Goal: Task Accomplishment & Management: Use online tool/utility

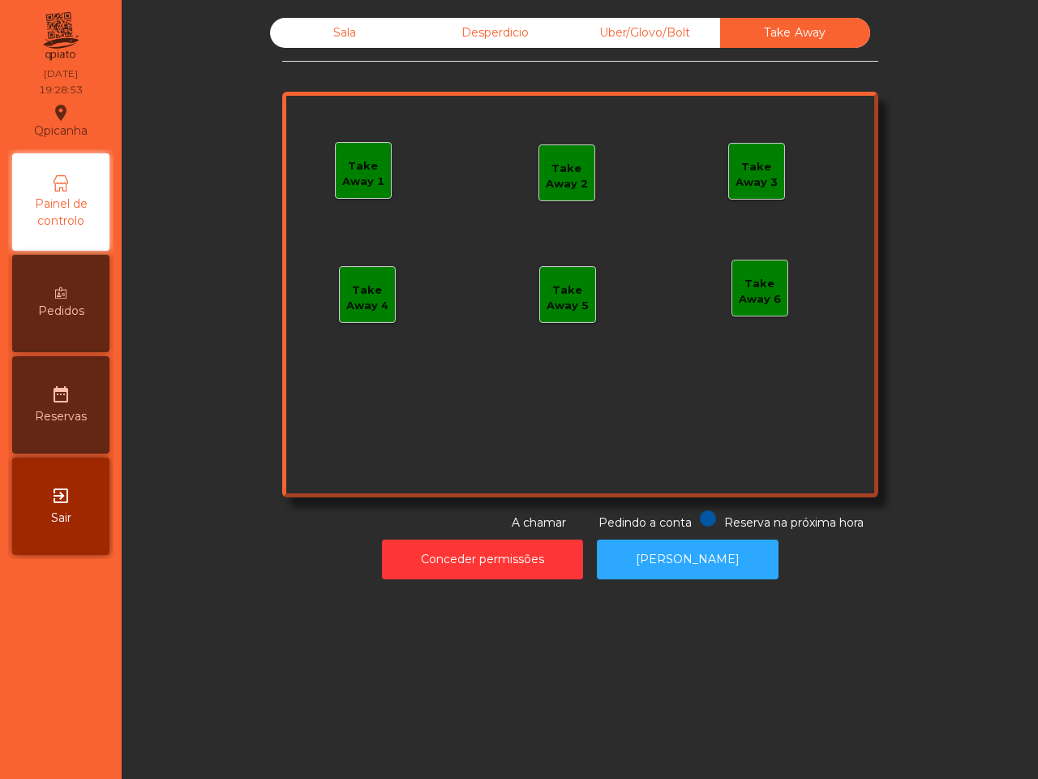
click at [641, 25] on div "Uber/Glovo/Bolt" at bounding box center [645, 33] width 150 height 30
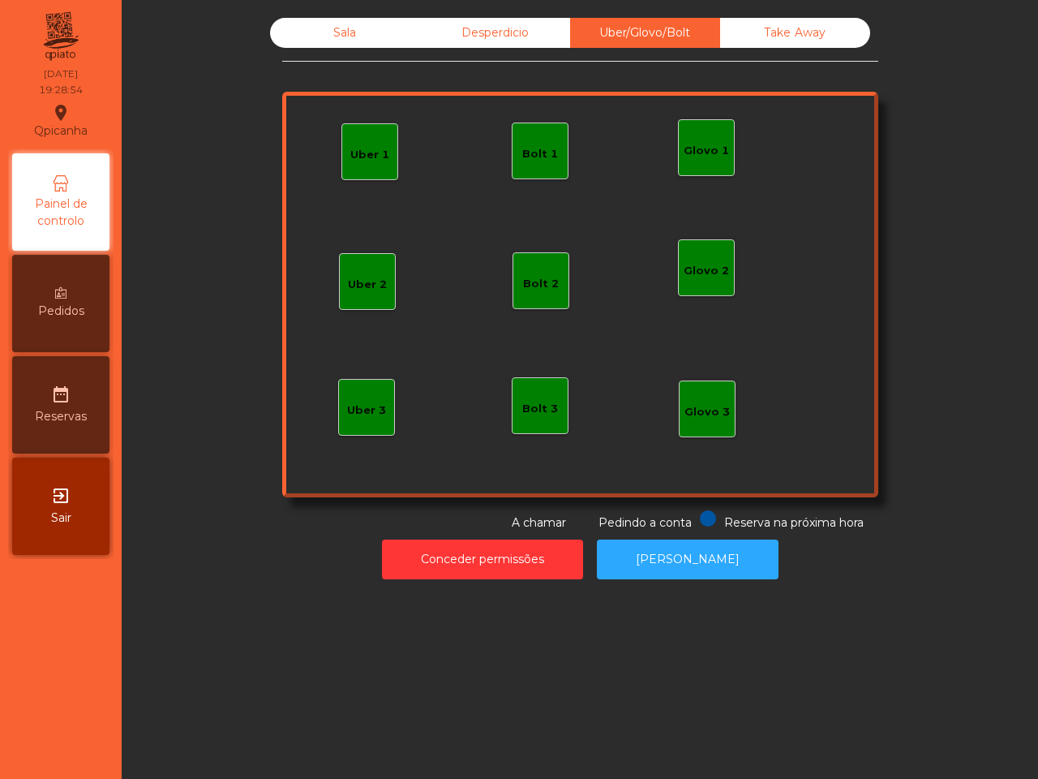
click at [462, 28] on div "Desperdicio" at bounding box center [495, 33] width 150 height 30
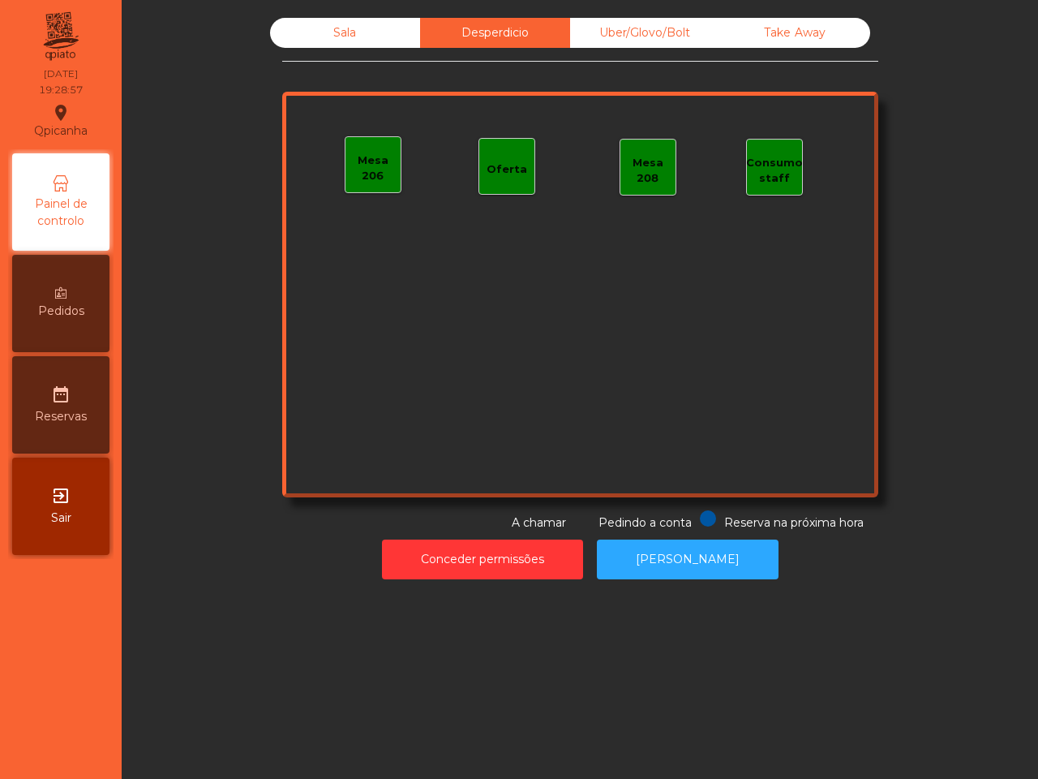
click at [367, 37] on div "Sala" at bounding box center [345, 33] width 150 height 30
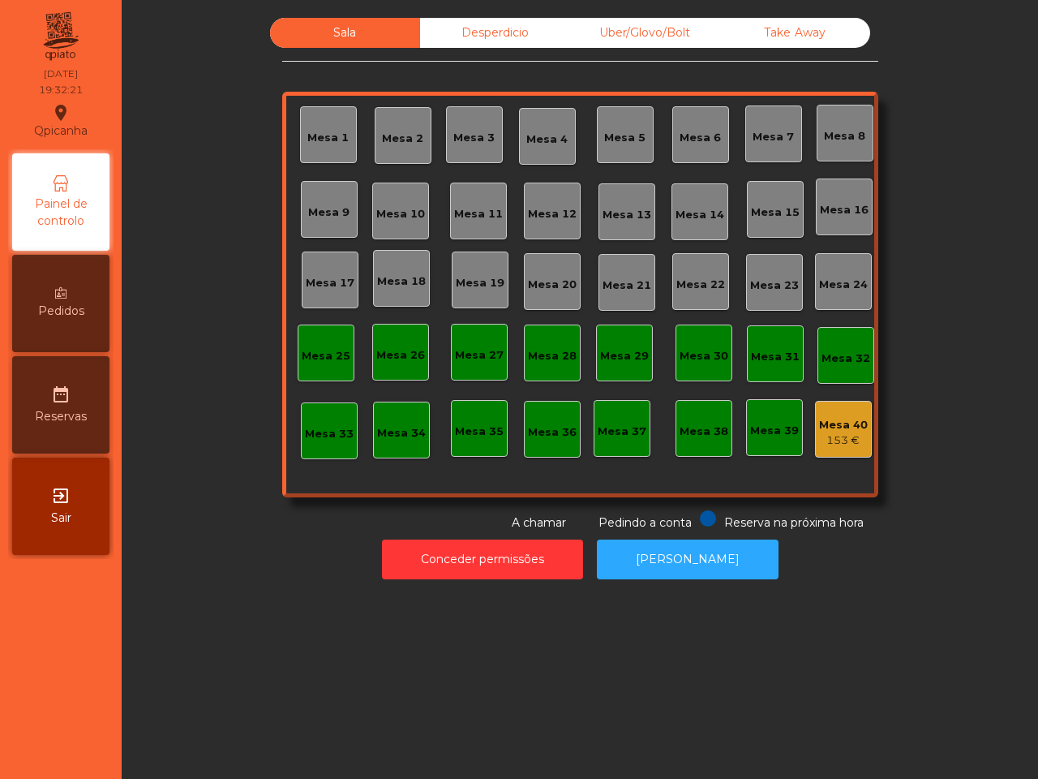
click at [883, 586] on div "Conceder permissões Abrir [PERSON_NAME]" at bounding box center [580, 559] width 873 height 56
click at [477, 278] on div "Mesa 19" at bounding box center [480, 283] width 49 height 16
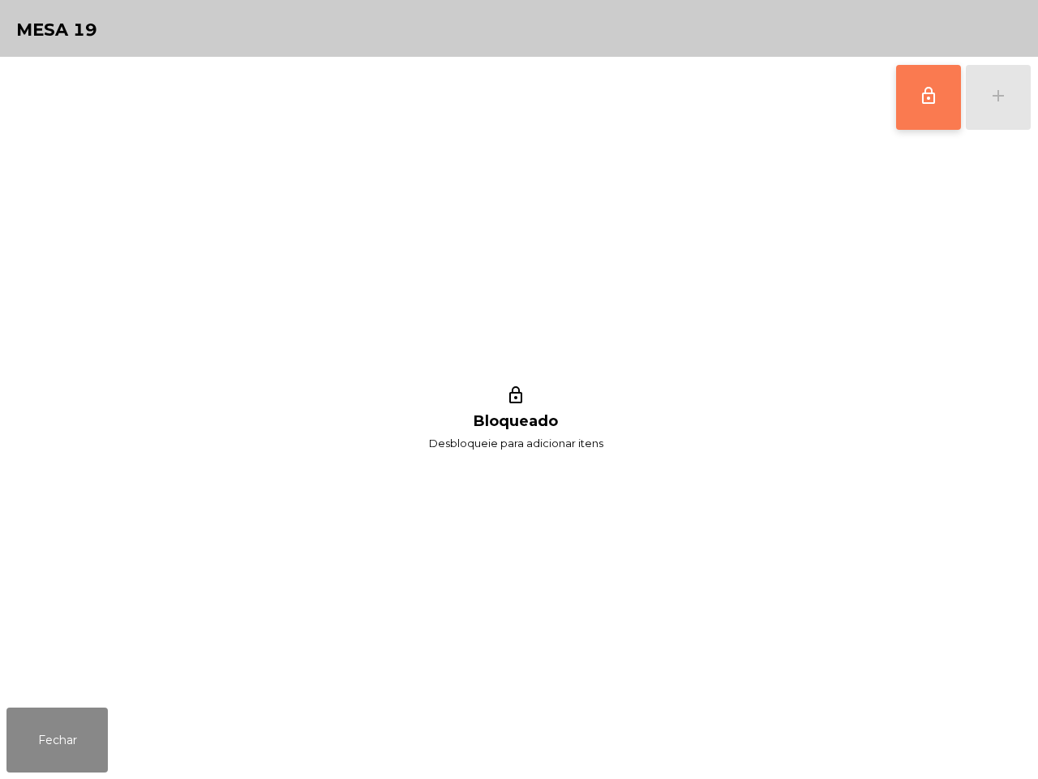
click at [906, 101] on button "lock_outline" at bounding box center [928, 97] width 65 height 65
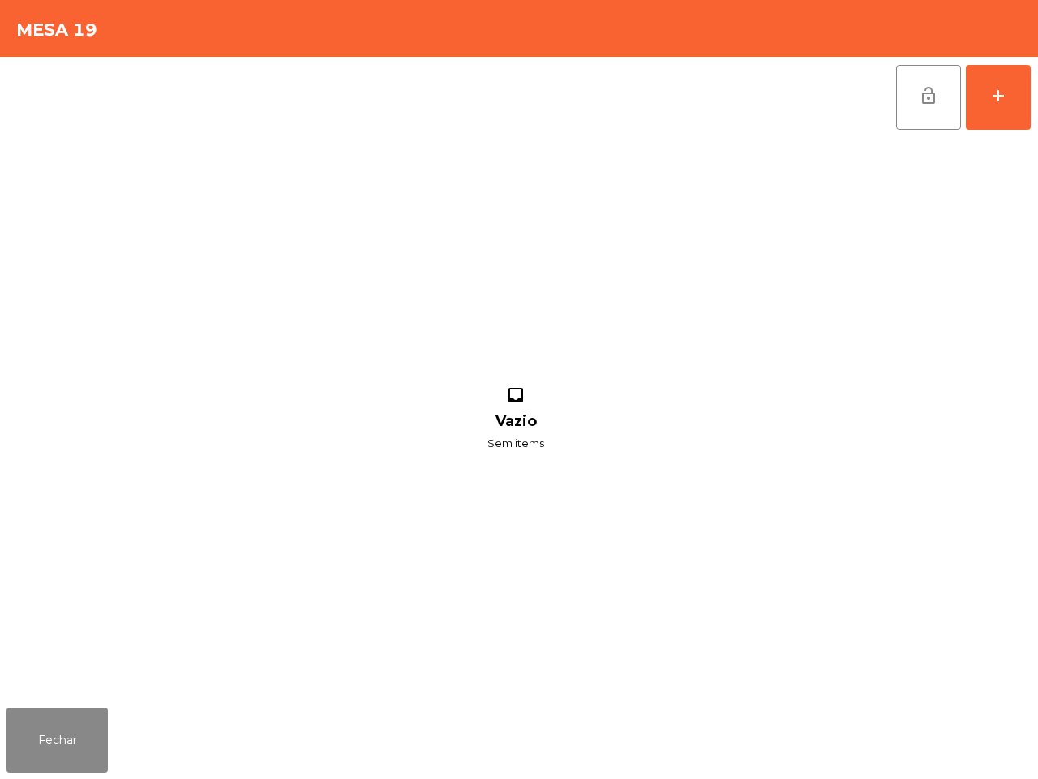
click at [1033, 99] on div "lock_open add inbox Vazio Sem items" at bounding box center [519, 379] width 1038 height 644
click at [1020, 98] on button "add" at bounding box center [998, 97] width 65 height 65
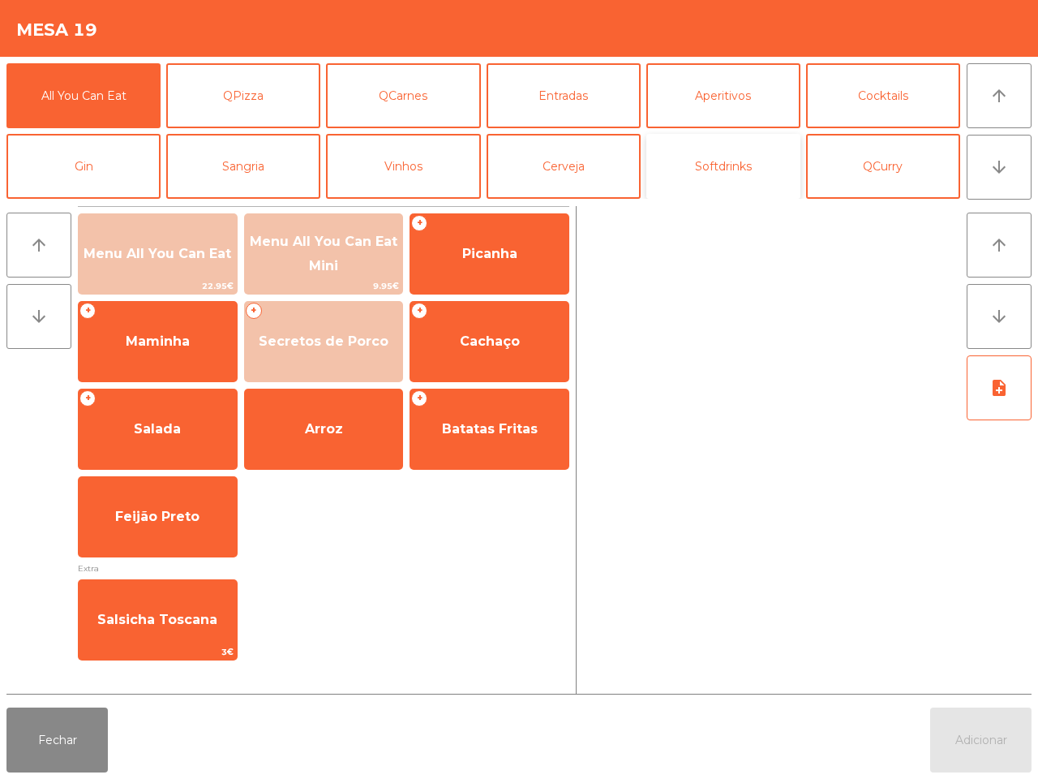
click at [665, 177] on button "Softdrinks" at bounding box center [723, 166] width 154 height 65
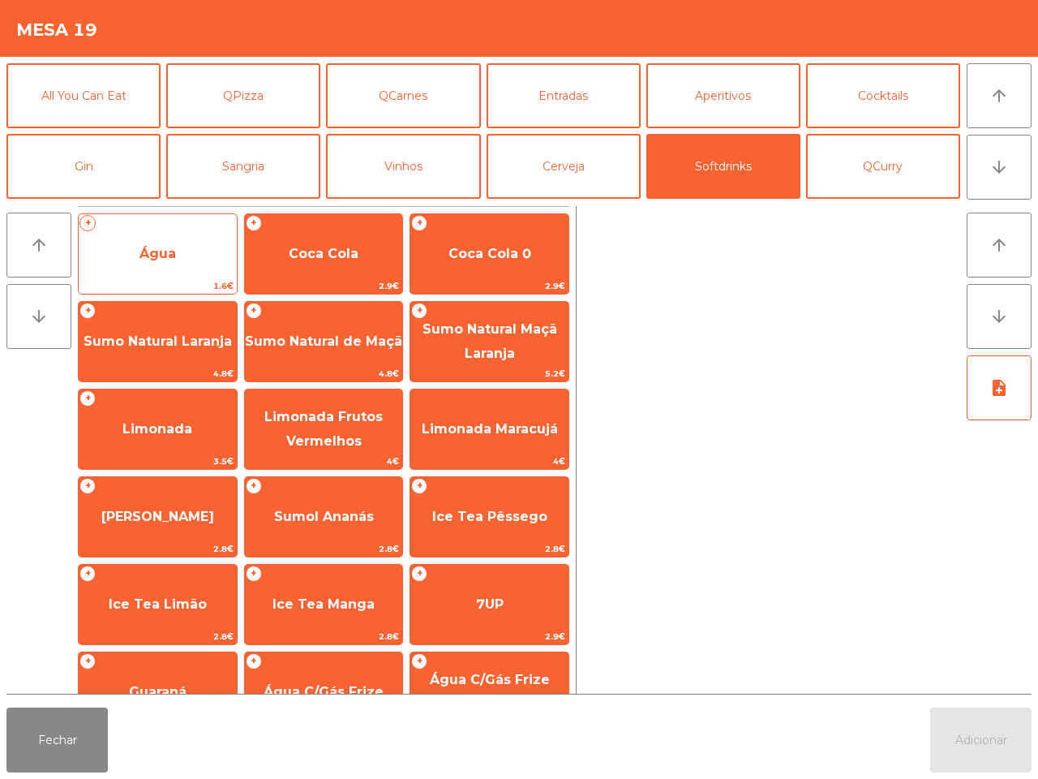
click at [212, 256] on span "Água" at bounding box center [158, 254] width 158 height 44
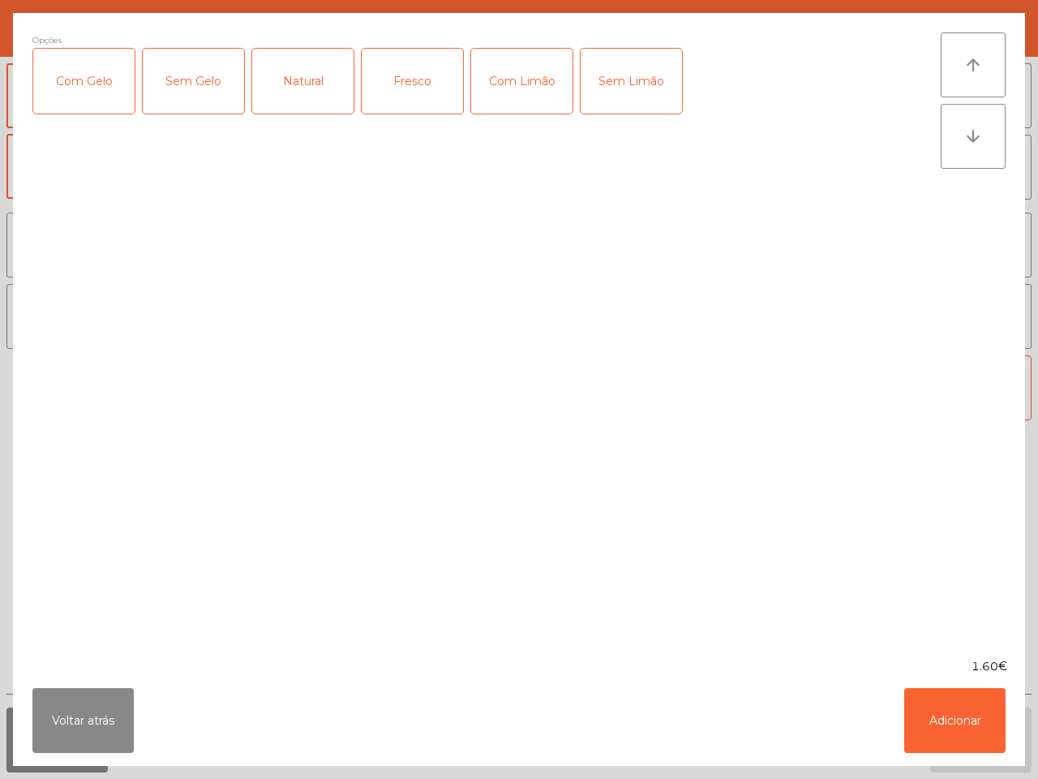
click at [935, 757] on div "Voltar atrás Adicionar" at bounding box center [519, 720] width 1012 height 91
click at [931, 740] on button "Adicionar" at bounding box center [954, 720] width 101 height 65
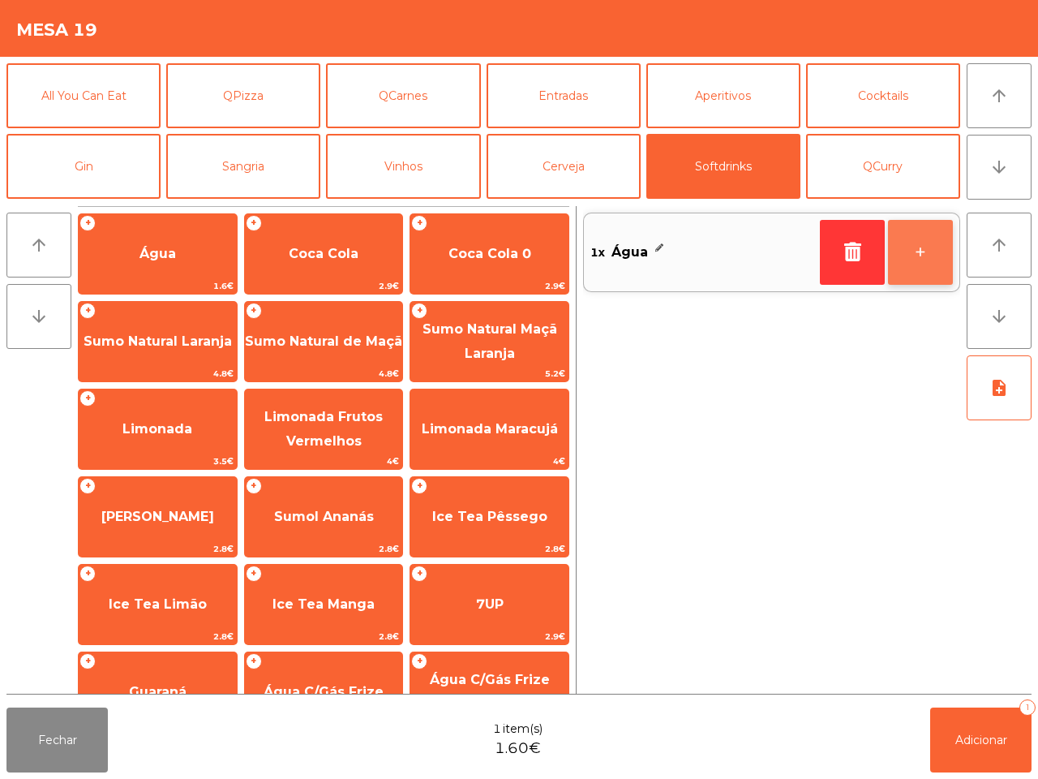
click at [910, 274] on button "+" at bounding box center [920, 252] width 65 height 65
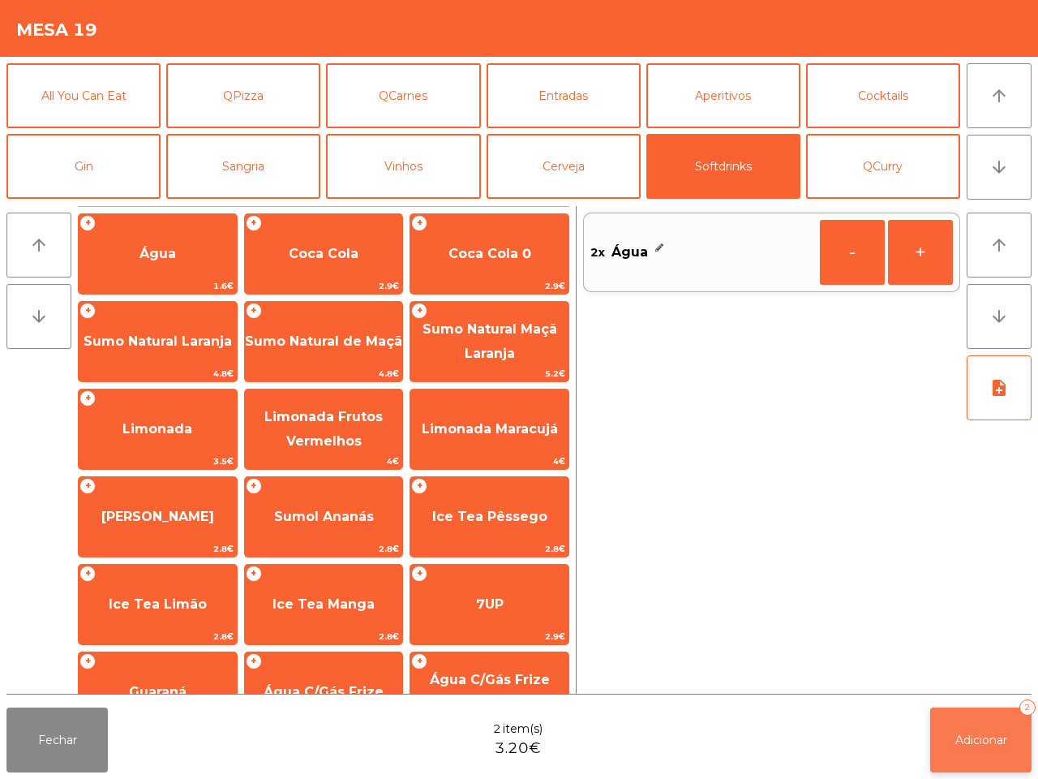
click at [992, 714] on button "Adicionar 2" at bounding box center [980, 739] width 101 height 65
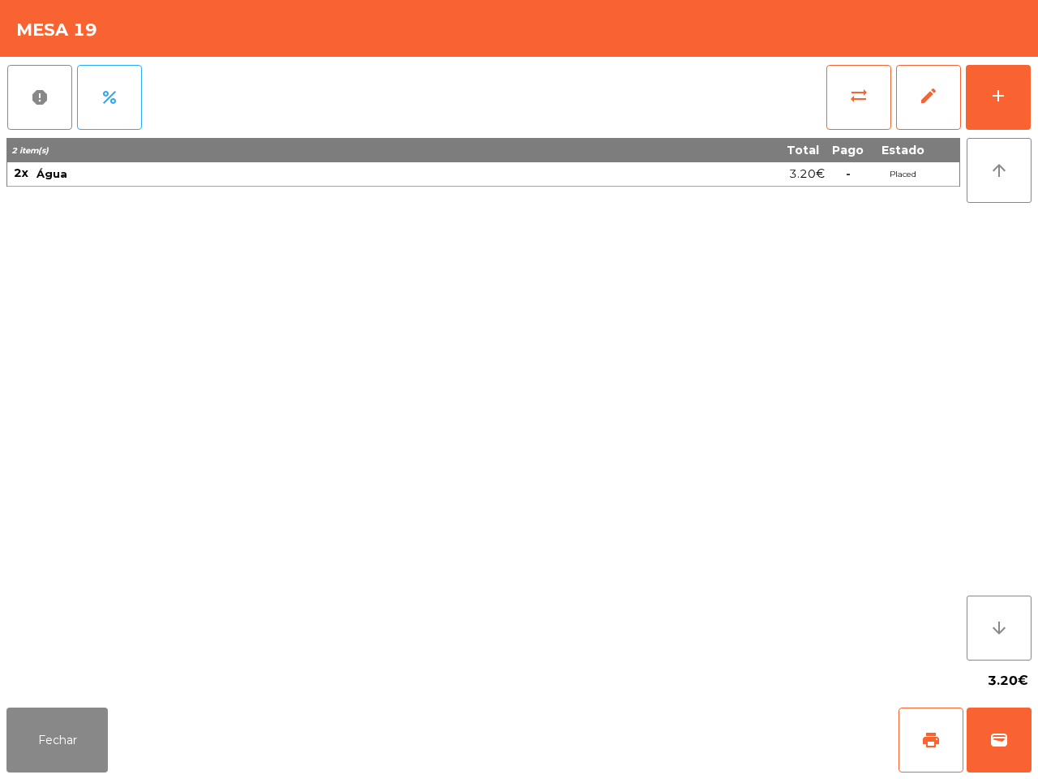
click at [792, 573] on div "2 item(s) Total Pago Estado 2x Água 3.20€ - Placed" at bounding box center [483, 399] width 954 height 522
click at [1018, 104] on button "add" at bounding box center [998, 97] width 65 height 65
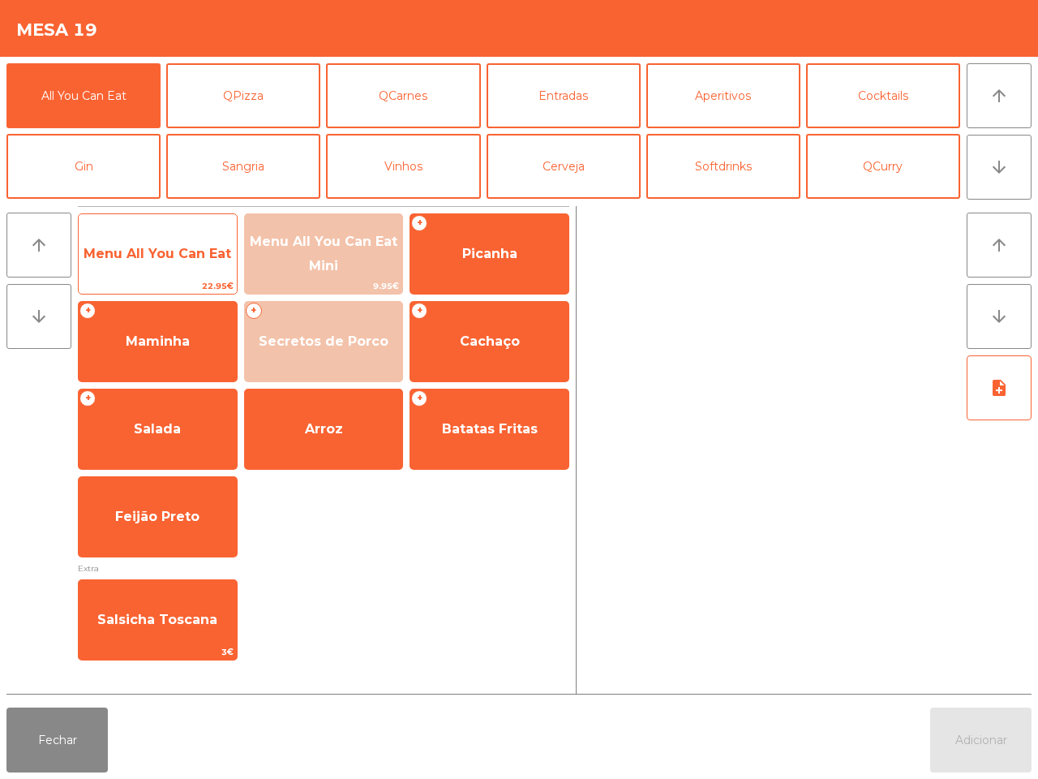
click at [183, 266] on span "Menu All You Can Eat" at bounding box center [158, 254] width 158 height 44
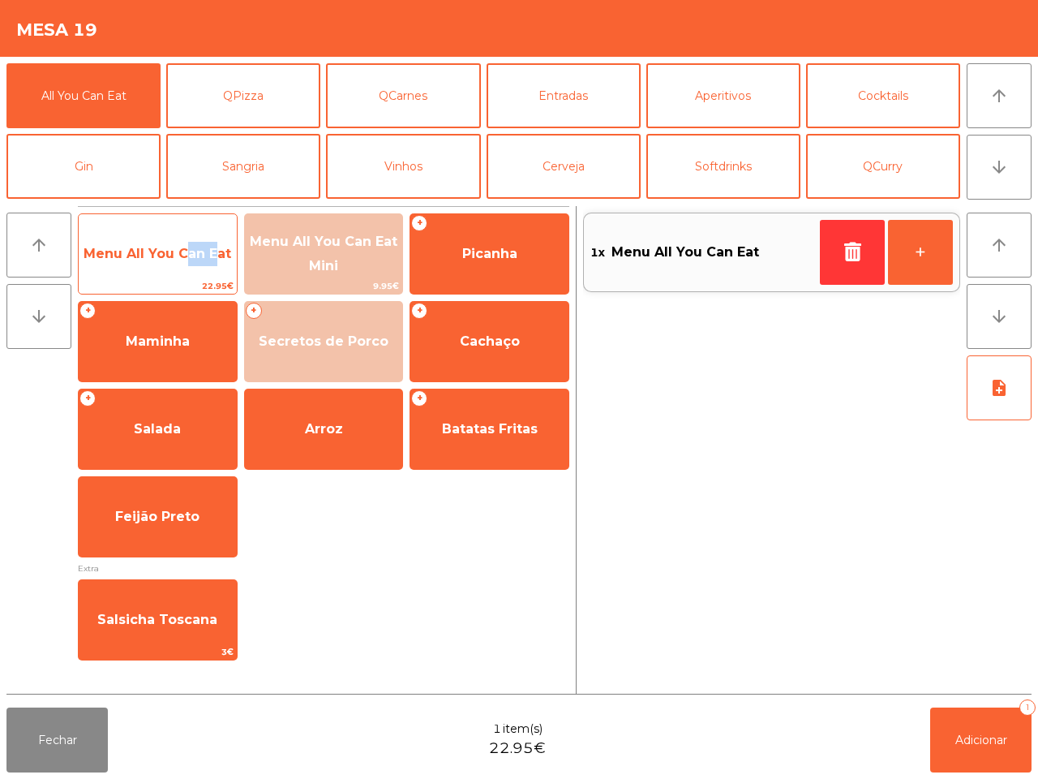
click at [183, 266] on span "Menu All You Can Eat" at bounding box center [158, 254] width 158 height 44
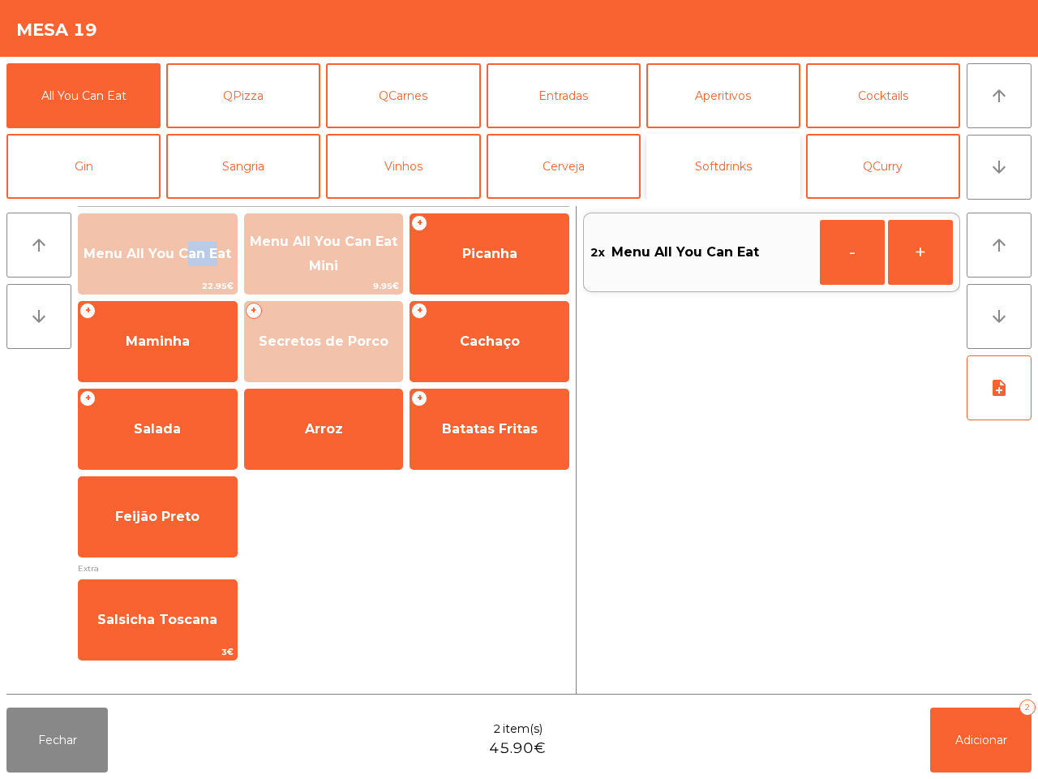
click at [755, 139] on button "Softdrinks" at bounding box center [723, 166] width 154 height 65
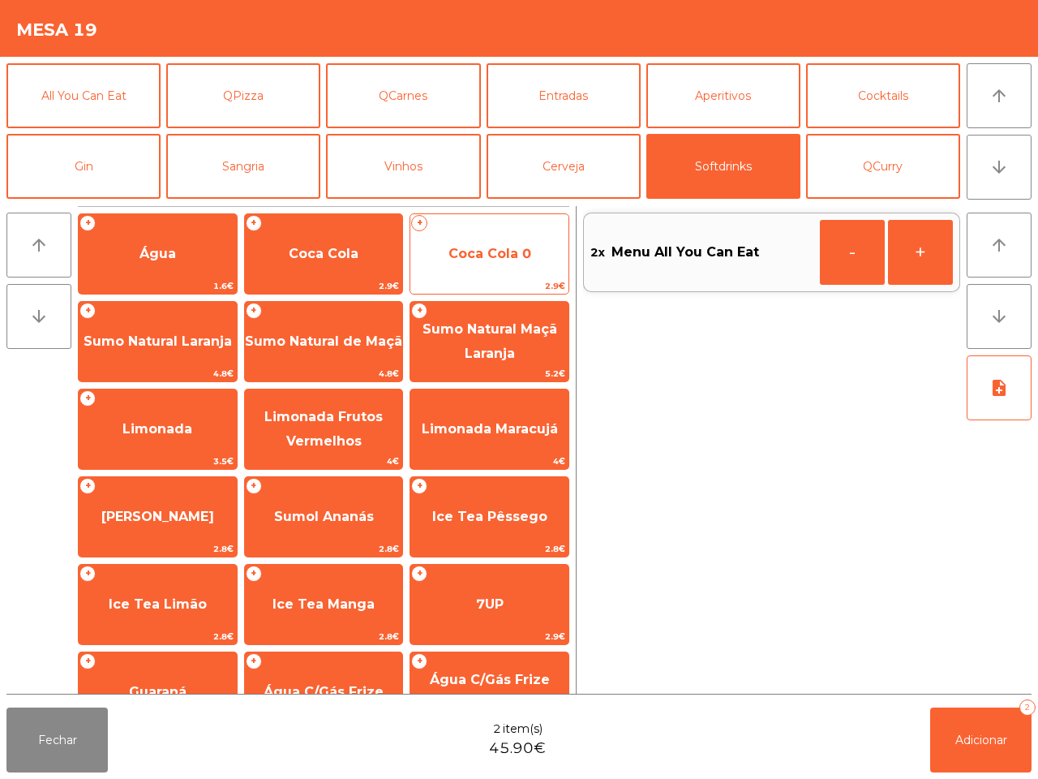
click at [531, 256] on span "Coca Cola 0" at bounding box center [490, 253] width 83 height 15
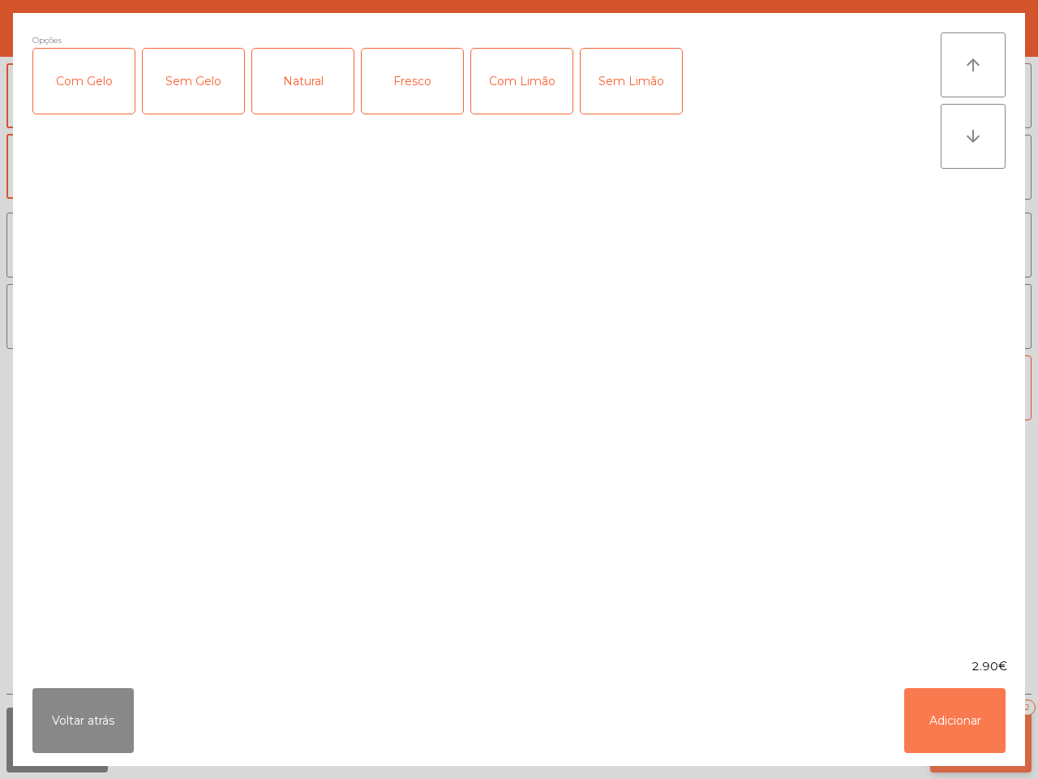
click at [990, 718] on button "Adicionar" at bounding box center [954, 720] width 101 height 65
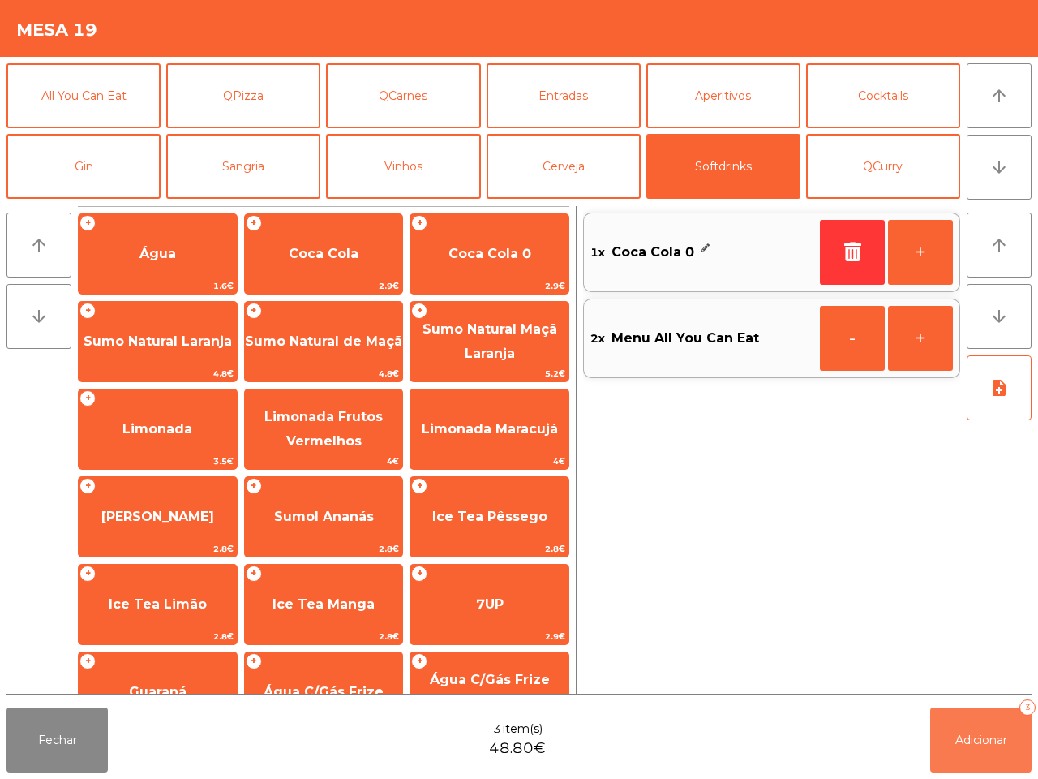
click at [1007, 742] on span "Adicionar" at bounding box center [982, 739] width 52 height 15
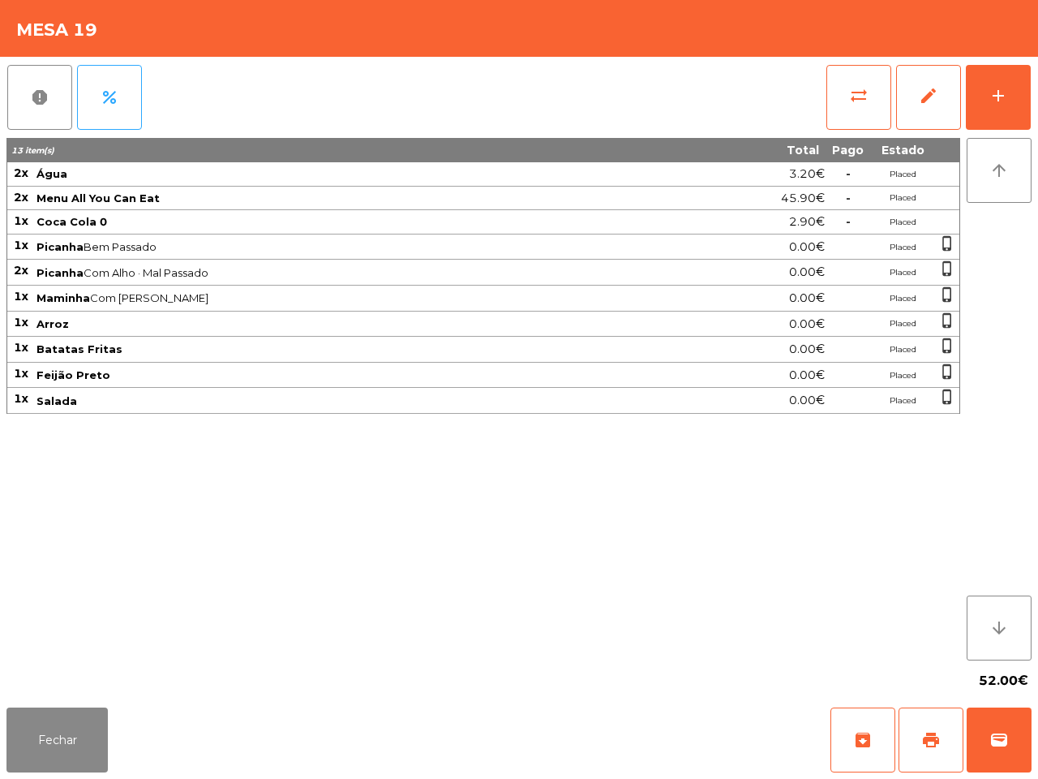
click at [902, 594] on div "13 item(s) Total Pago Estado 2x Água 3.20€ - Placed 2x Menu All You Can Eat 45.…" at bounding box center [483, 399] width 954 height 522
click at [77, 719] on button "Fechar" at bounding box center [56, 739] width 101 height 65
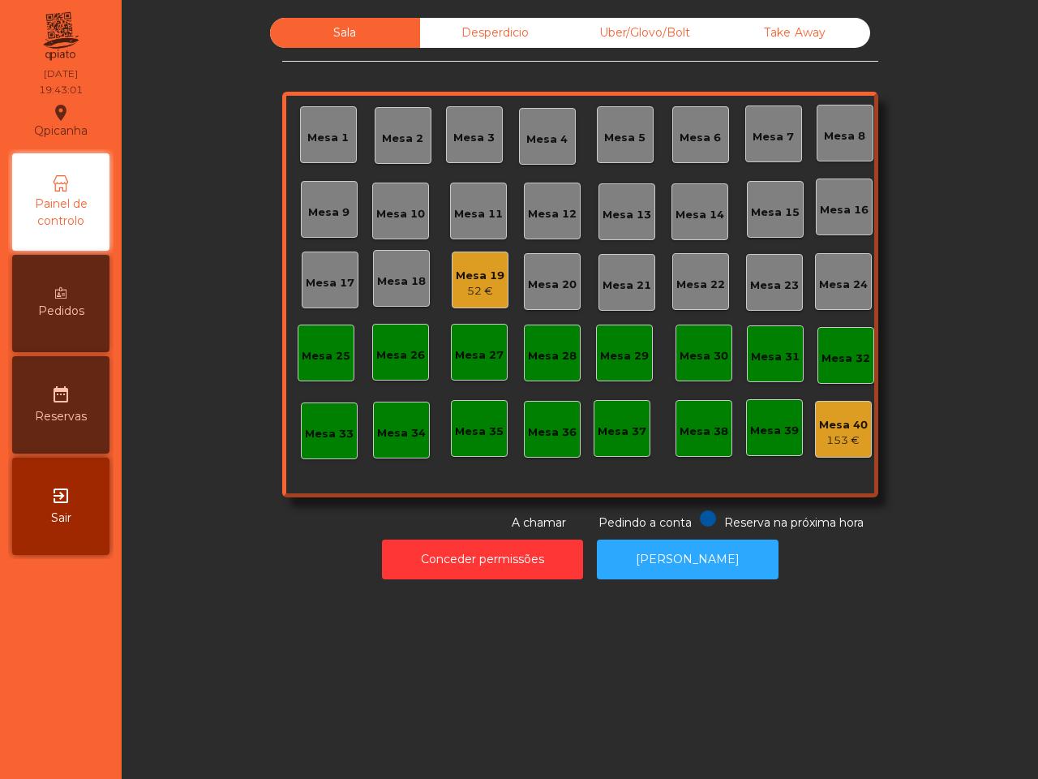
click at [612, 43] on div "Uber/Glovo/Bolt" at bounding box center [645, 33] width 150 height 30
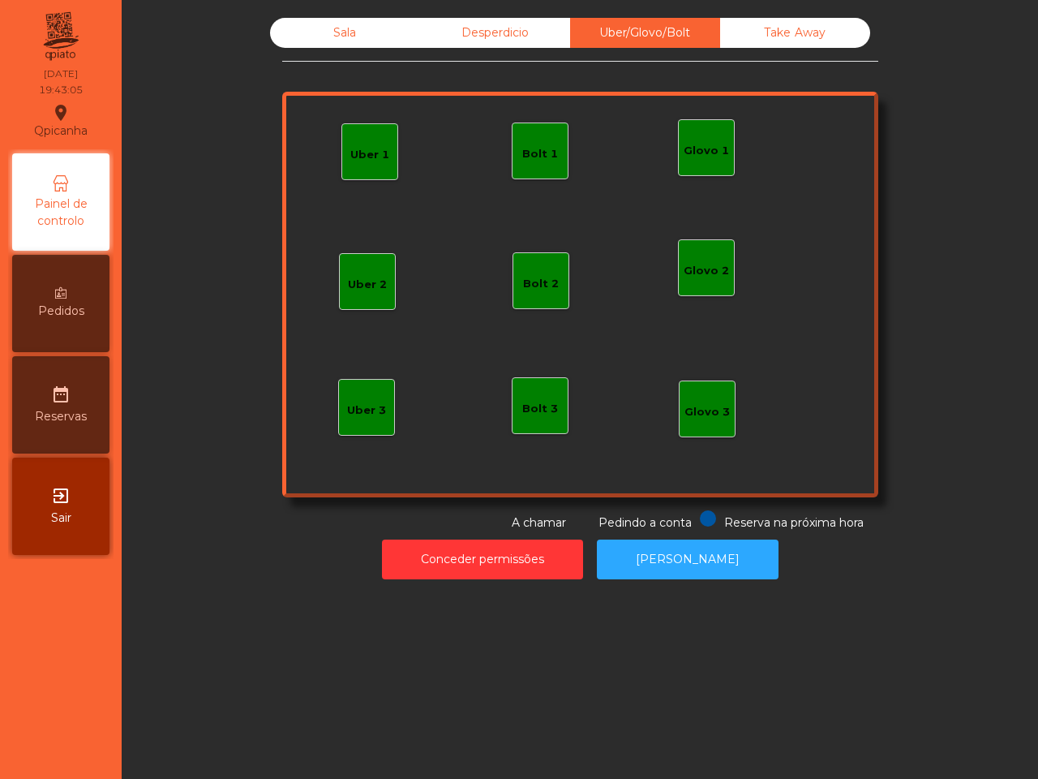
click at [382, 146] on div "Uber 1" at bounding box center [369, 151] width 57 height 57
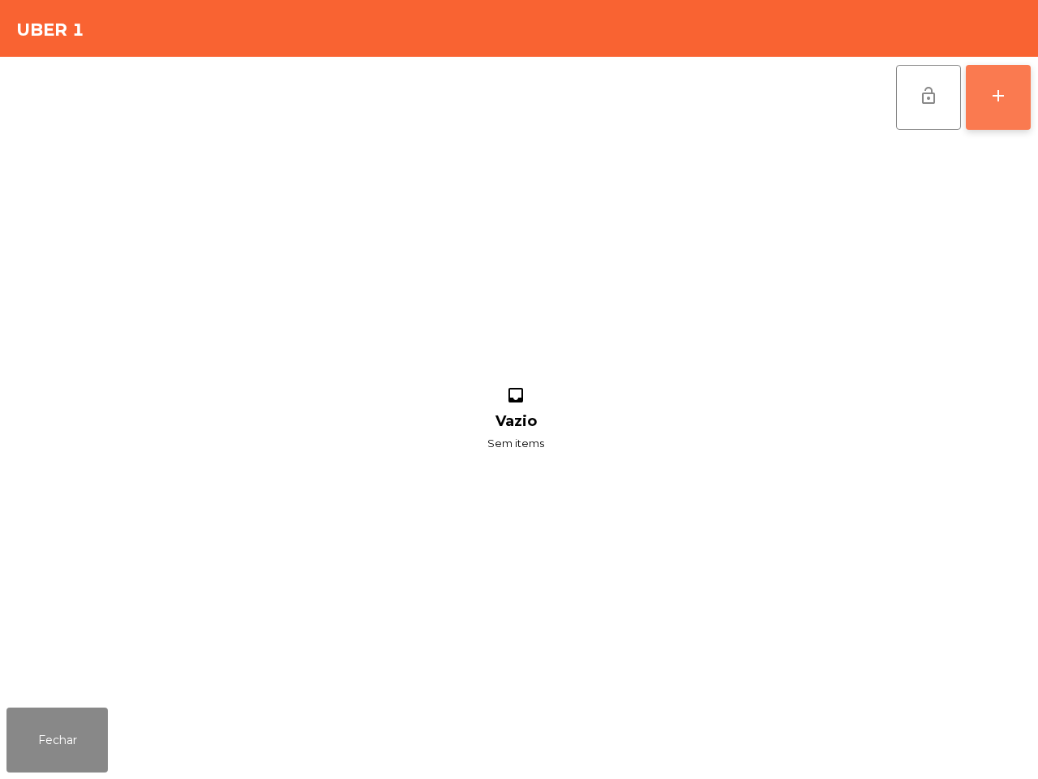
click at [1002, 90] on div "add" at bounding box center [998, 95] width 19 height 19
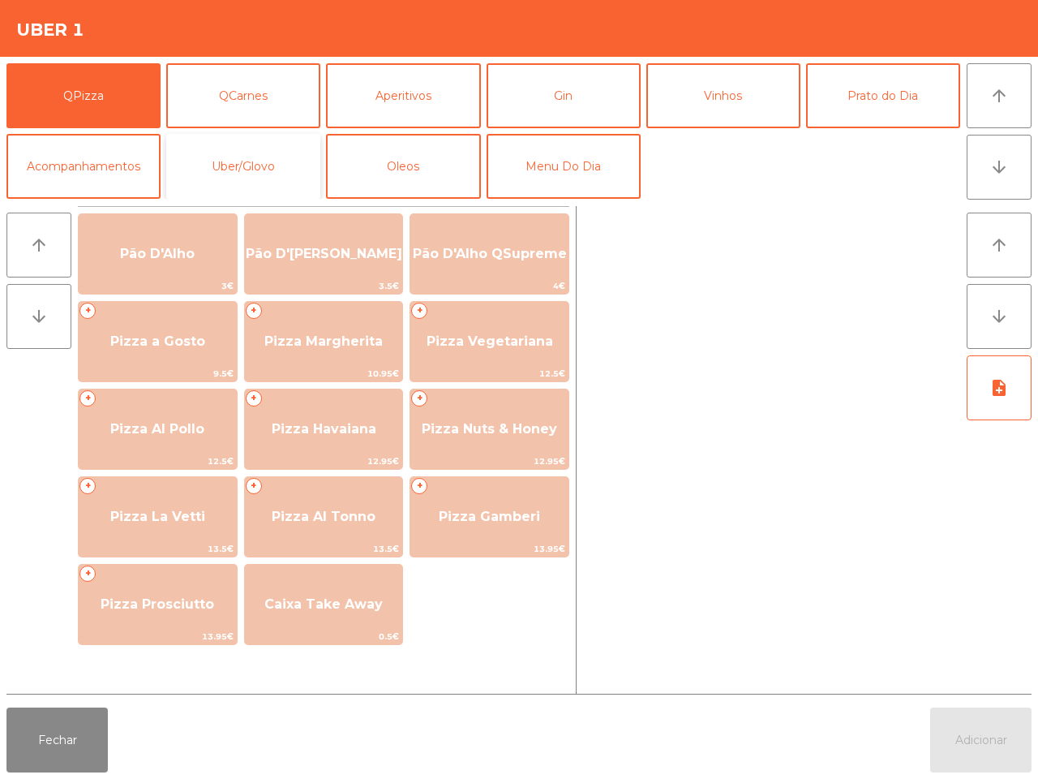
click at [266, 154] on button "Uber/Glovo" at bounding box center [243, 166] width 154 height 65
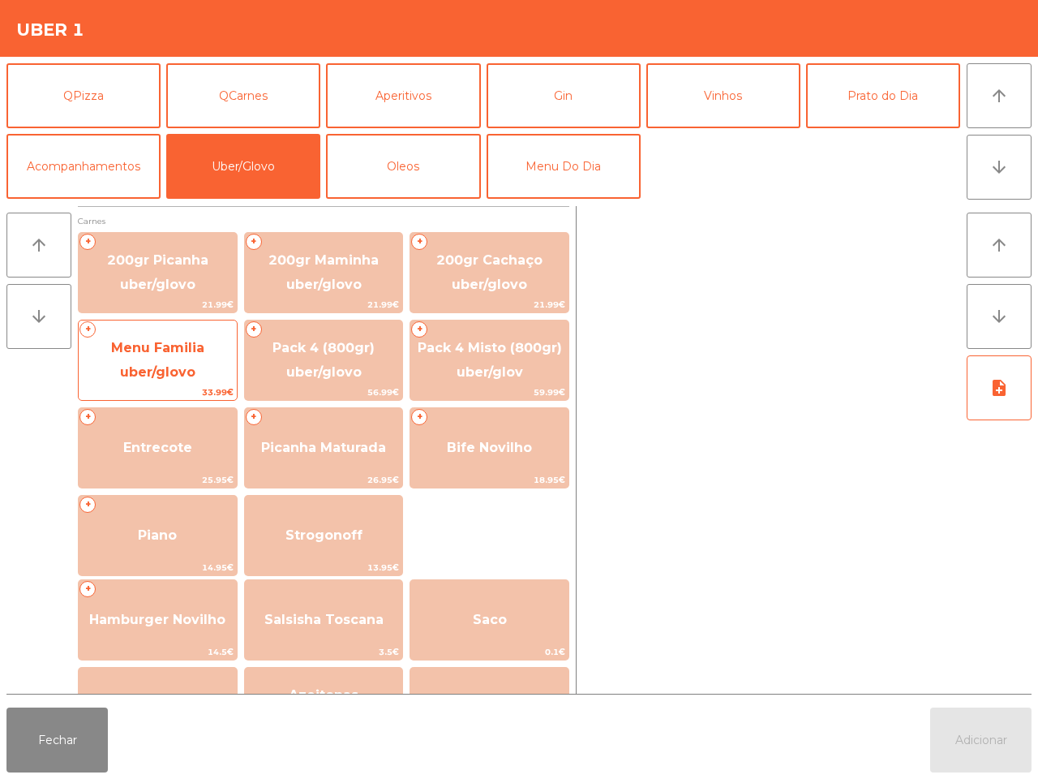
click at [162, 346] on span "Menu Familia uber/glovo" at bounding box center [157, 360] width 93 height 40
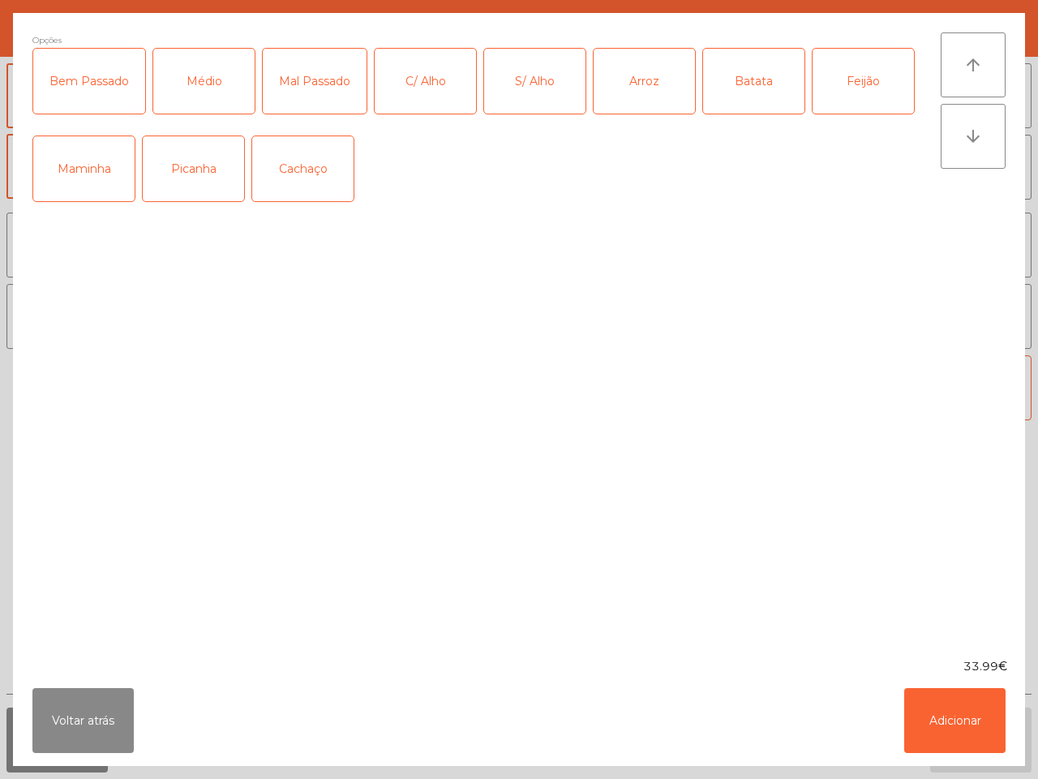
click at [215, 185] on div "Picanha" at bounding box center [193, 168] width 101 height 65
click at [224, 84] on div "Médio" at bounding box center [203, 81] width 101 height 65
click at [616, 87] on div "Arroz" at bounding box center [644, 81] width 101 height 65
click at [728, 89] on div "Batata" at bounding box center [753, 81] width 101 height 65
click at [549, 100] on div "S/ Alho" at bounding box center [534, 81] width 101 height 65
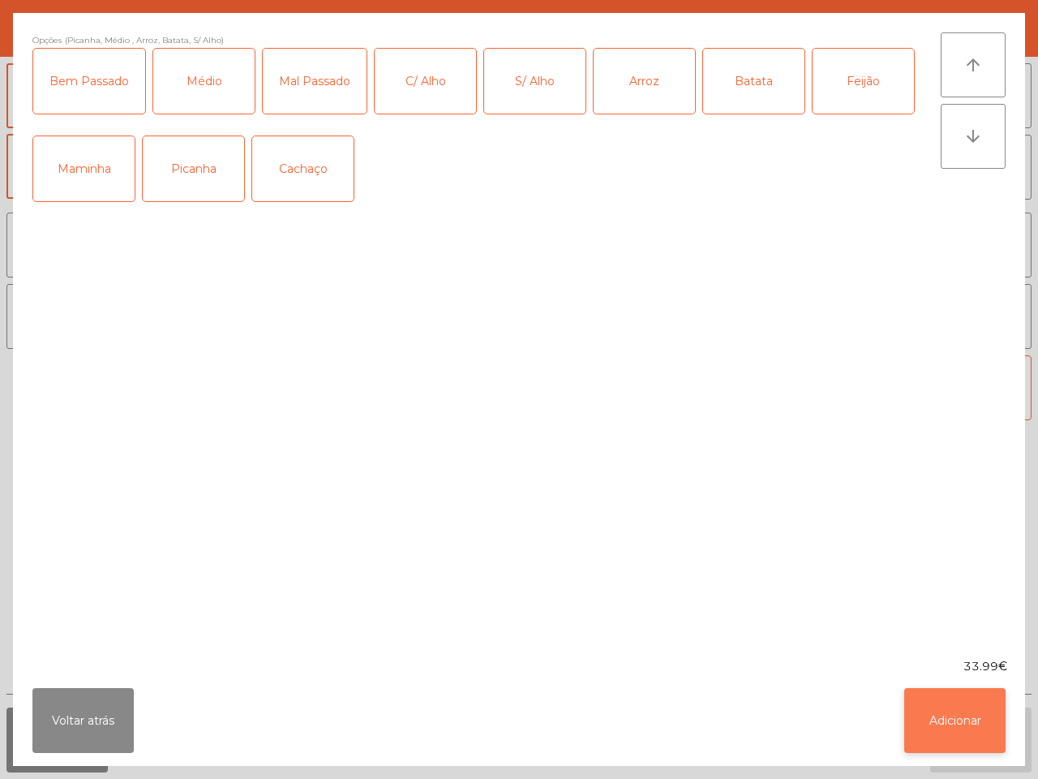
click at [951, 694] on button "Adicionar" at bounding box center [954, 720] width 101 height 65
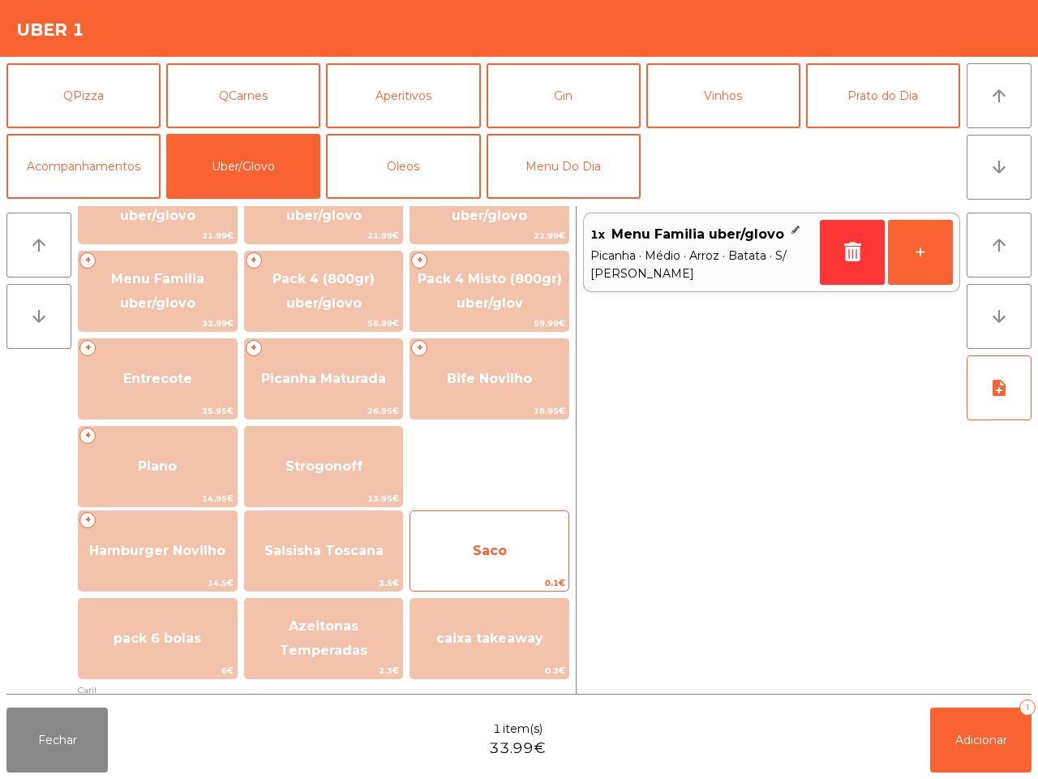
scroll to position [101, 0]
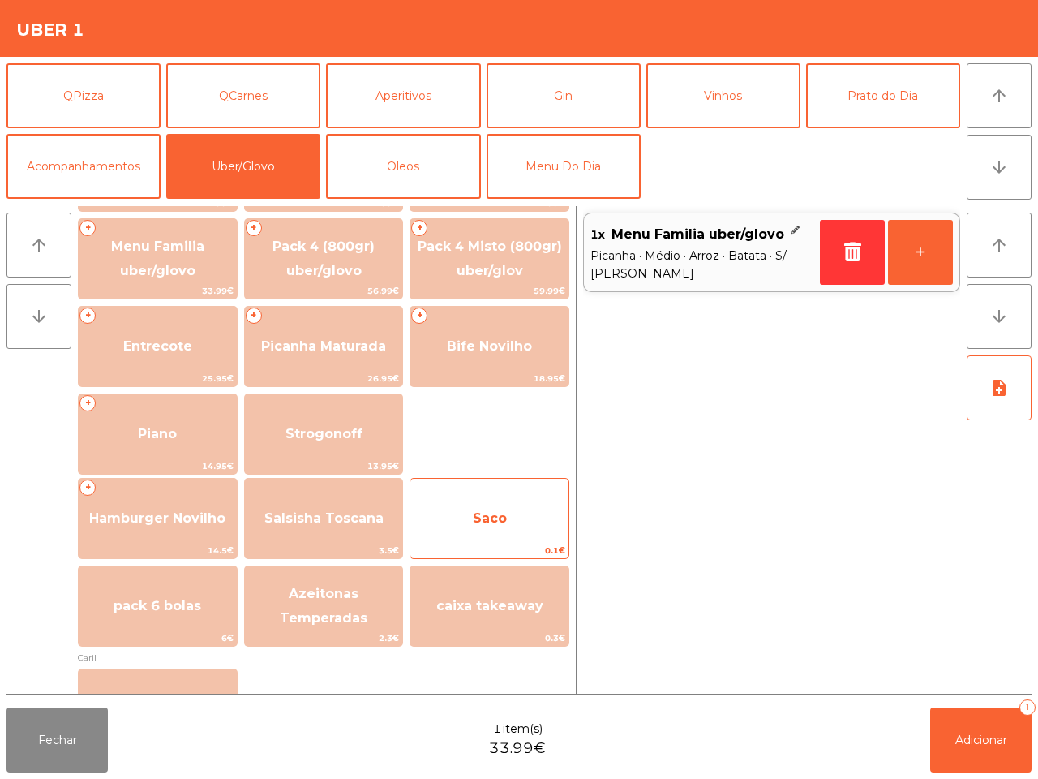
click at [537, 512] on span "Saco" at bounding box center [489, 518] width 158 height 44
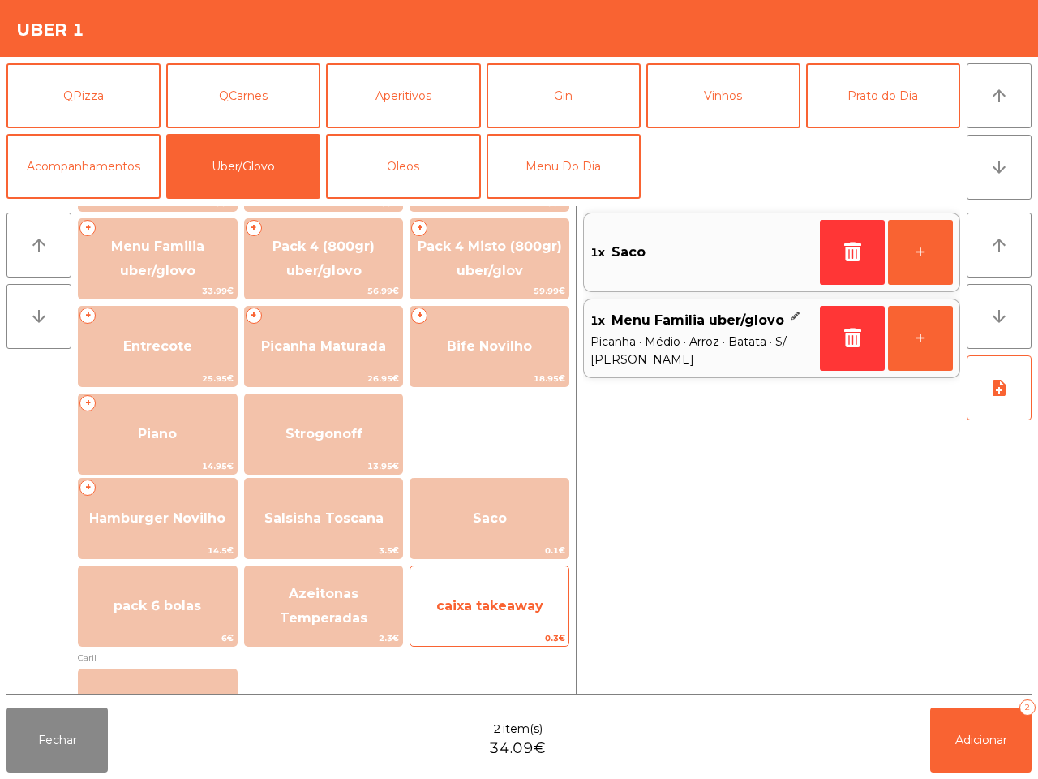
click at [522, 608] on span "caixa takeaway" at bounding box center [489, 605] width 107 height 15
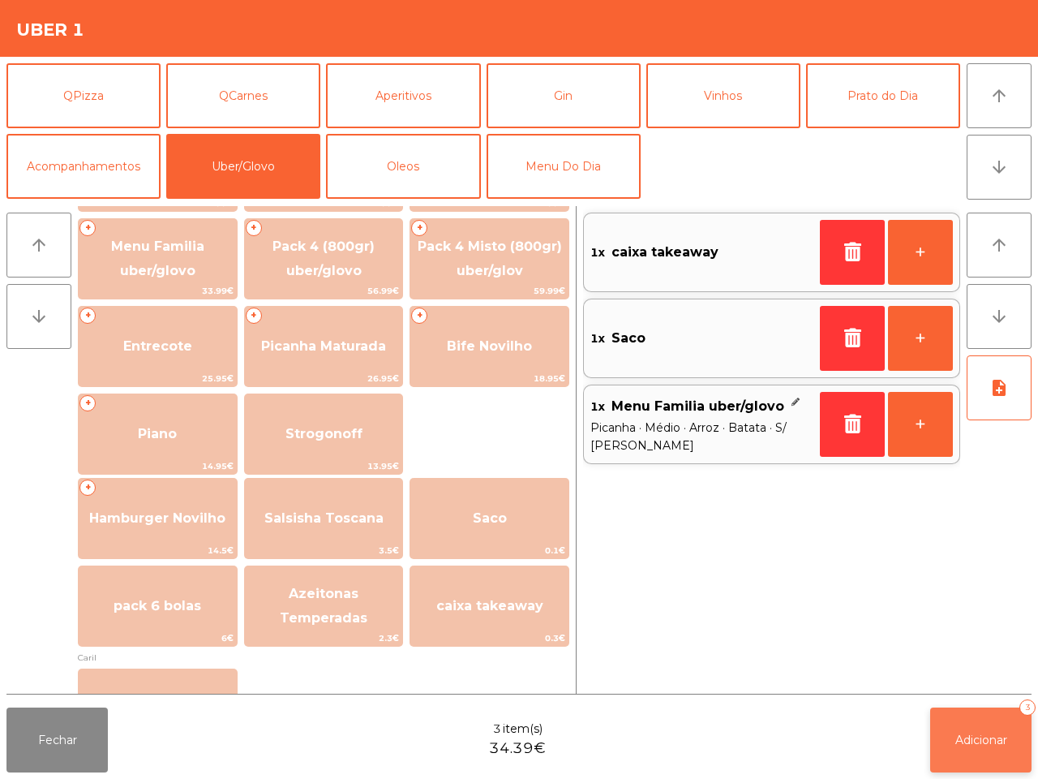
click at [990, 753] on button "Adicionar 3" at bounding box center [980, 739] width 101 height 65
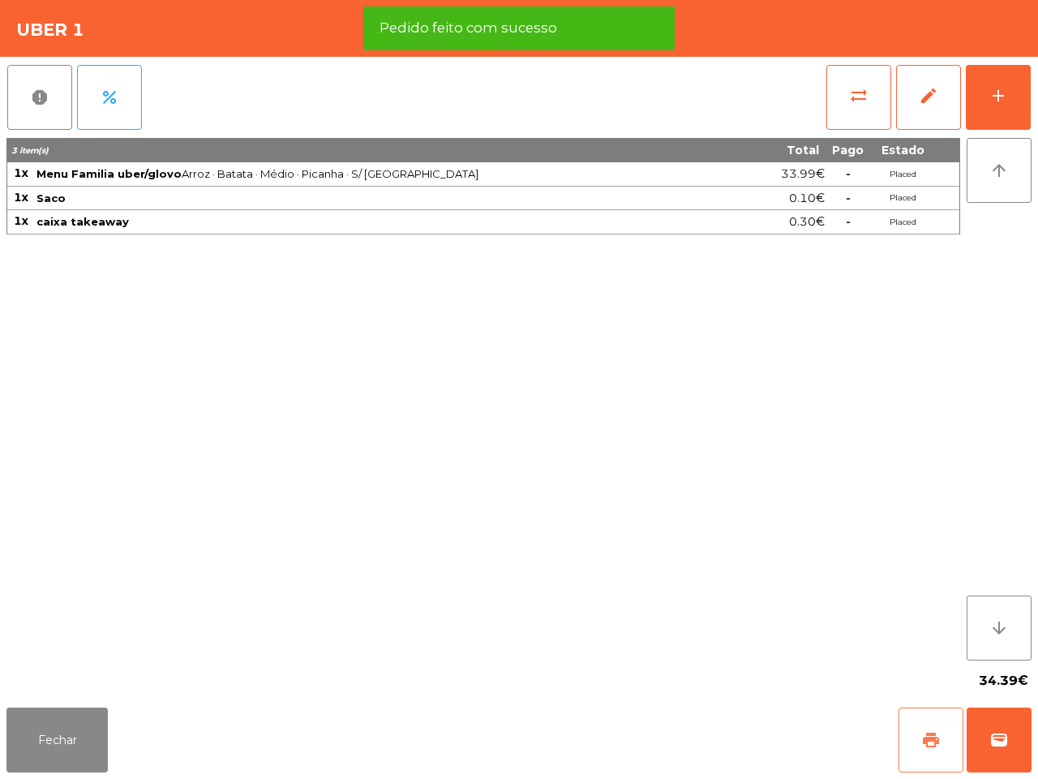
click at [934, 745] on span "print" at bounding box center [930, 739] width 19 height 19
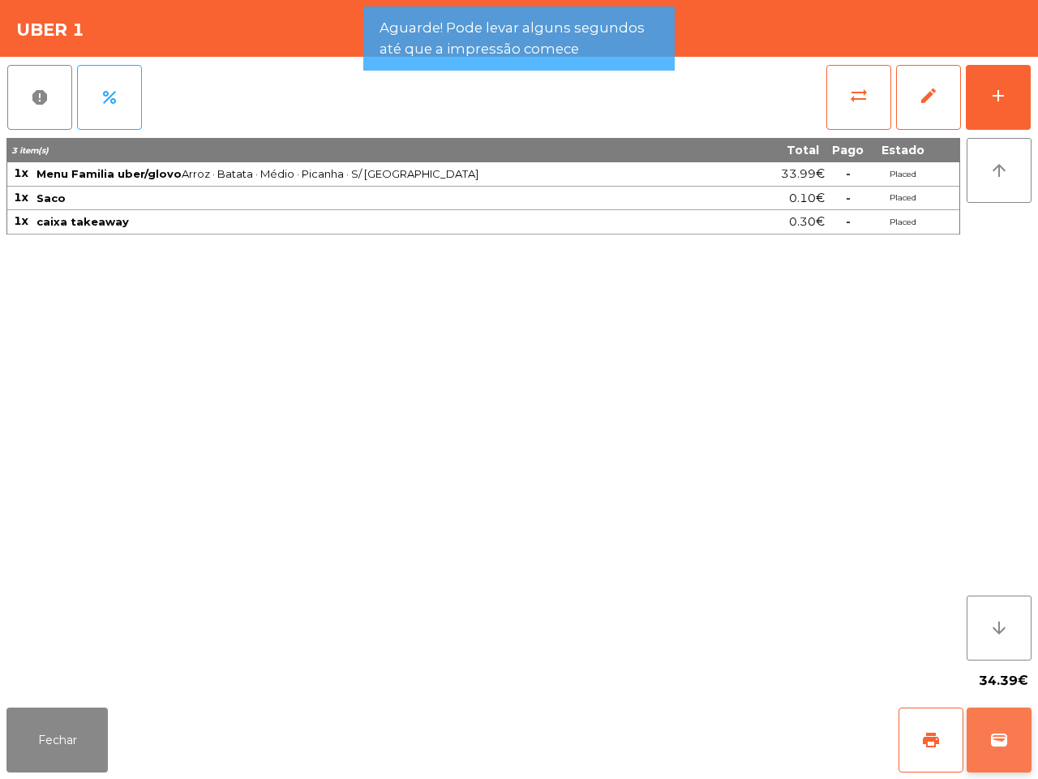
click at [995, 743] on span "wallet" at bounding box center [999, 739] width 19 height 19
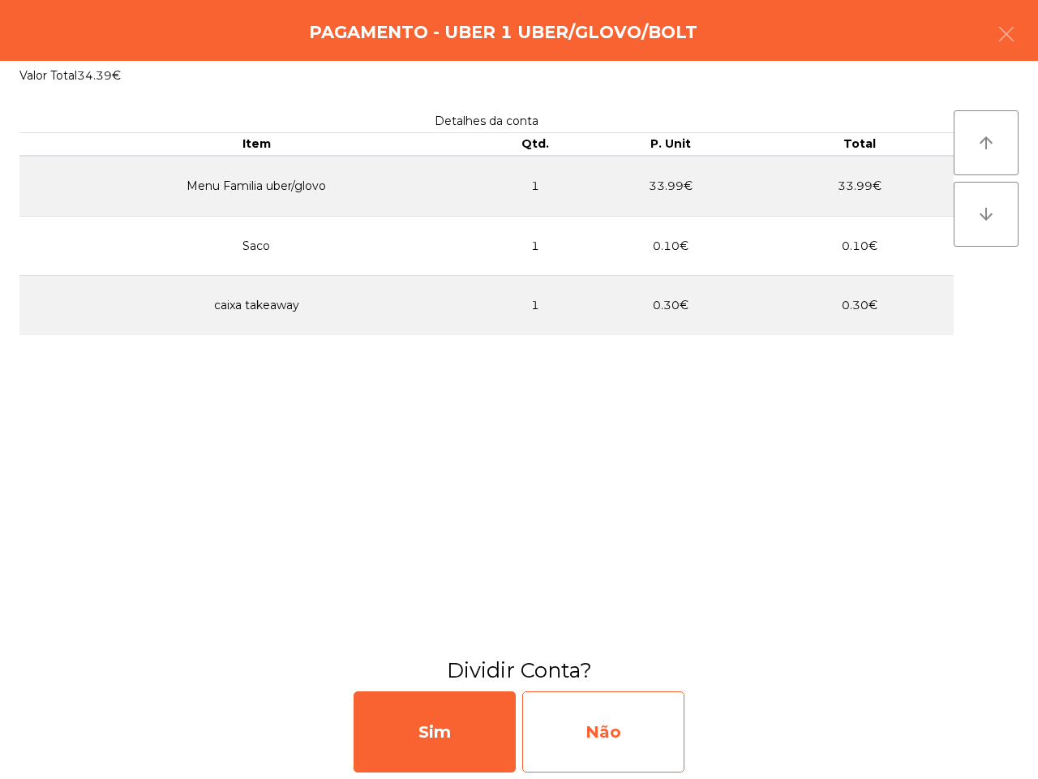
click at [634, 719] on div "Não" at bounding box center [603, 731] width 162 height 81
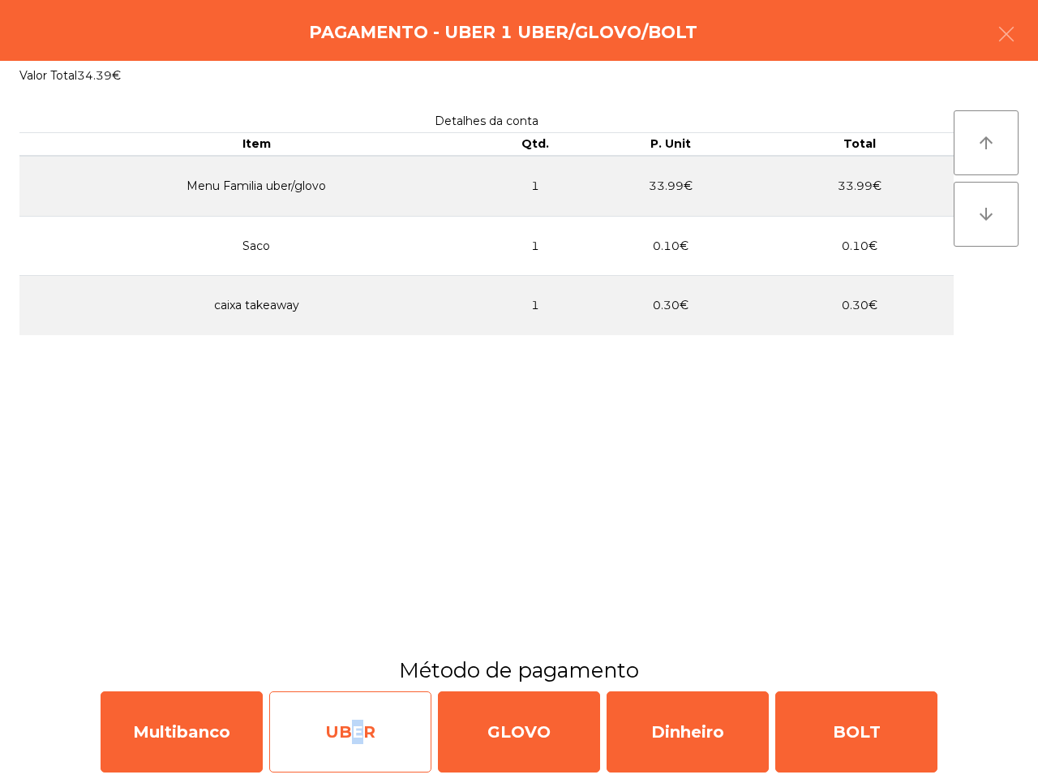
click at [349, 742] on div "UBER" at bounding box center [350, 731] width 162 height 81
select select "**"
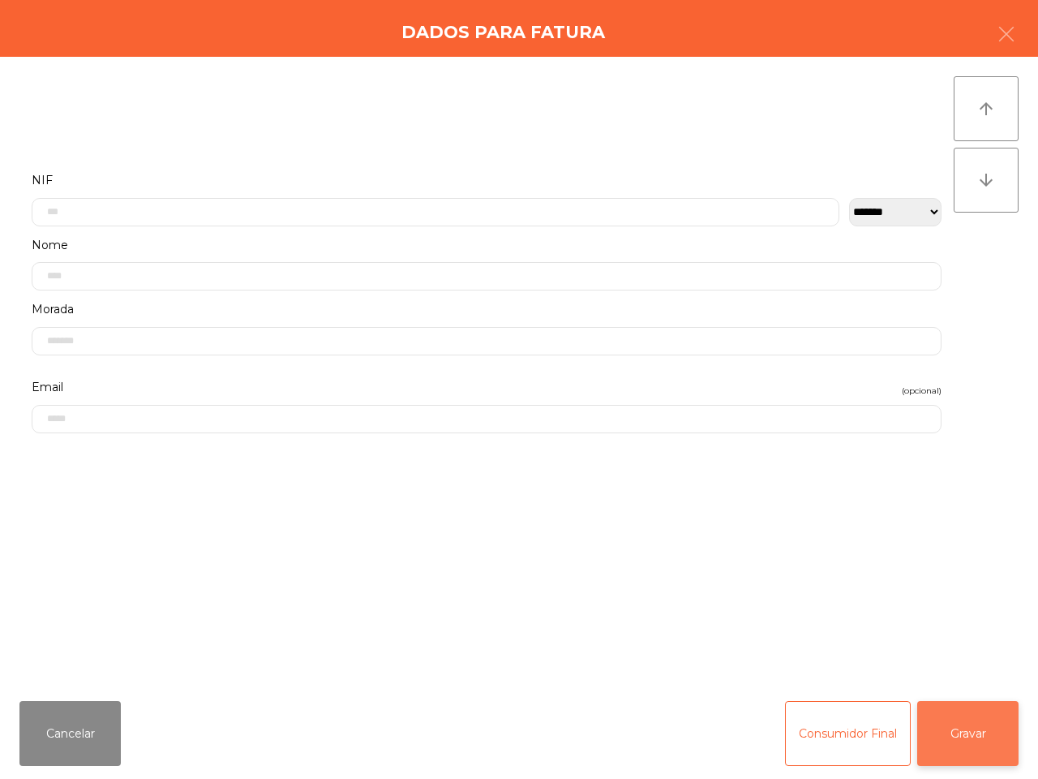
click at [943, 732] on button "Gravar" at bounding box center [967, 733] width 101 height 65
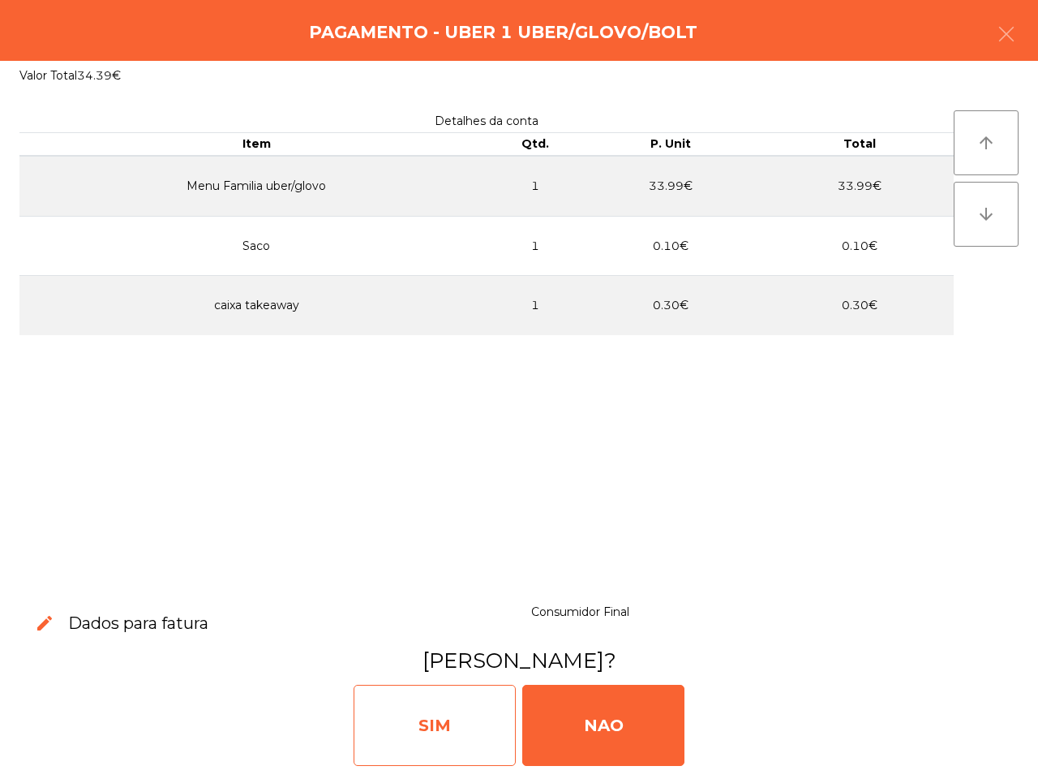
click at [422, 715] on div "SIM" at bounding box center [435, 725] width 162 height 81
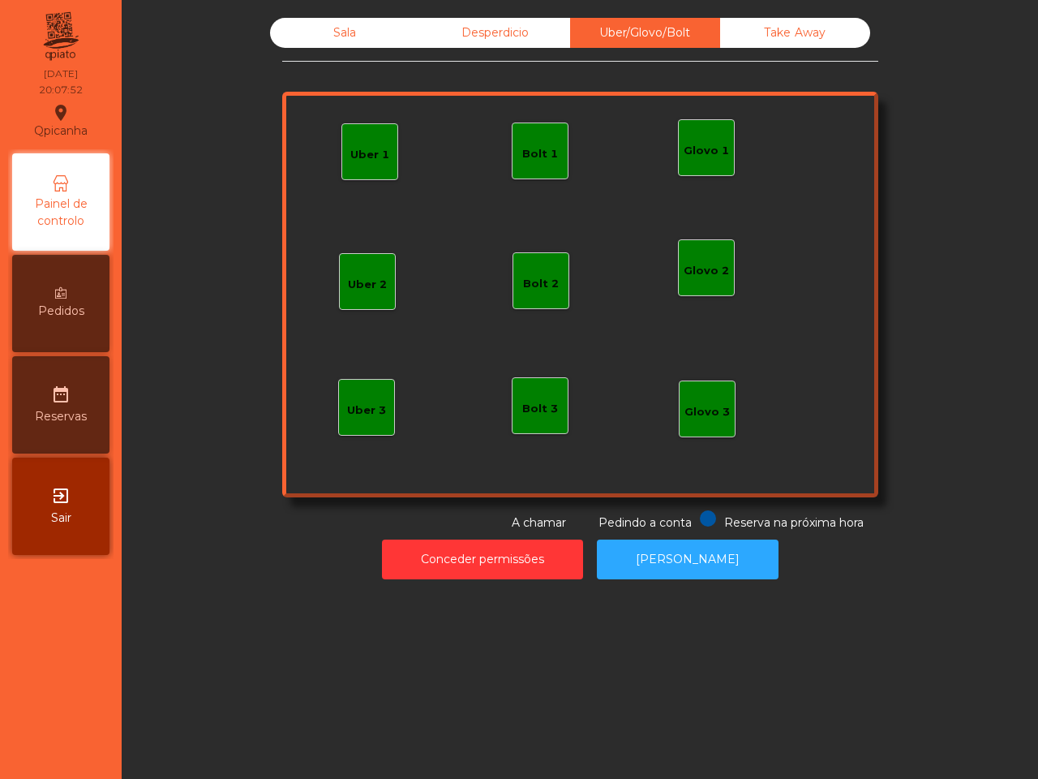
click at [333, 23] on div "Sala" at bounding box center [345, 33] width 150 height 30
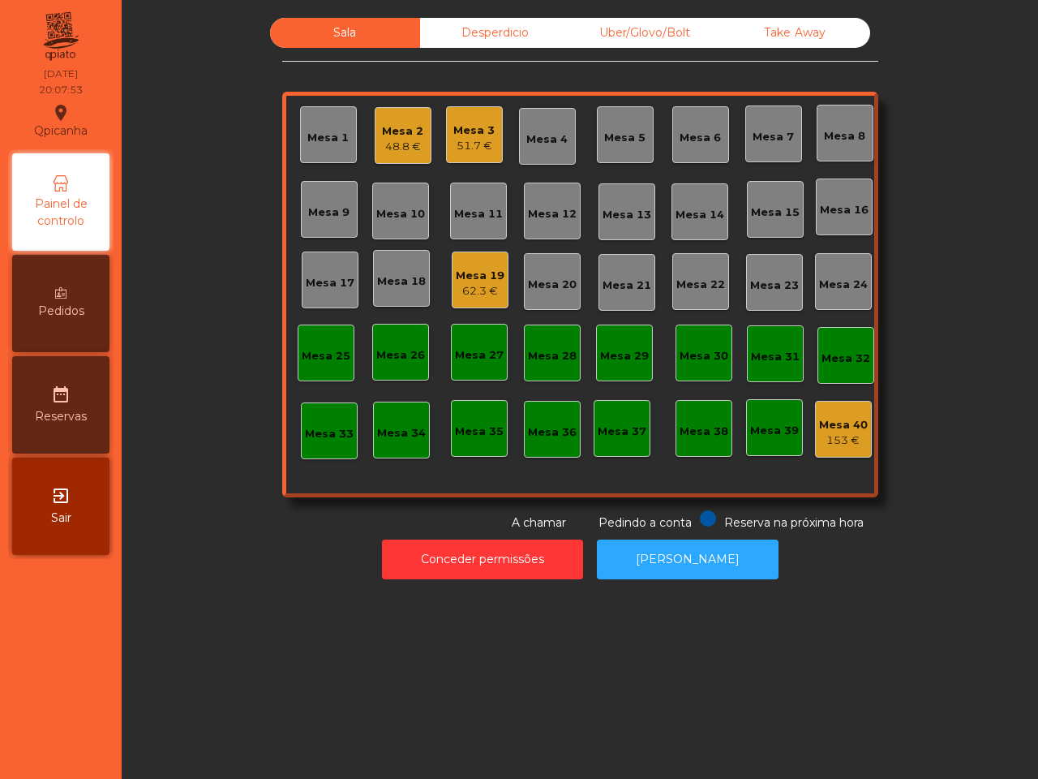
click at [302, 346] on div "Mesa 25" at bounding box center [326, 352] width 49 height 23
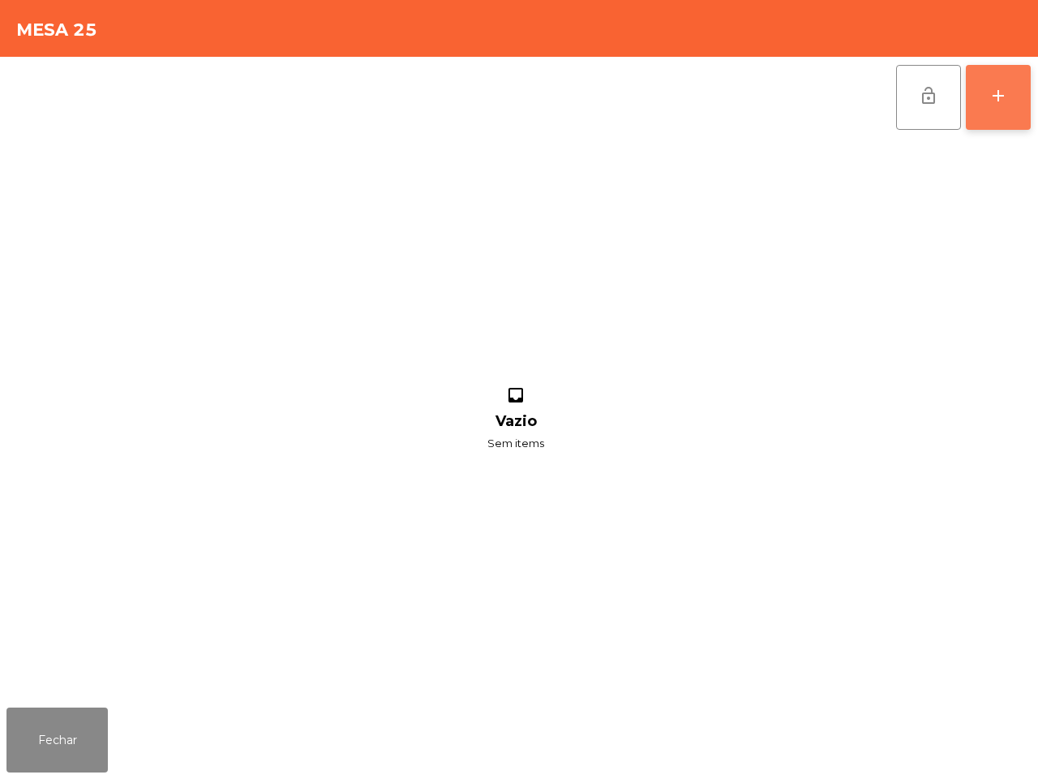
click at [981, 88] on button "add" at bounding box center [998, 97] width 65 height 65
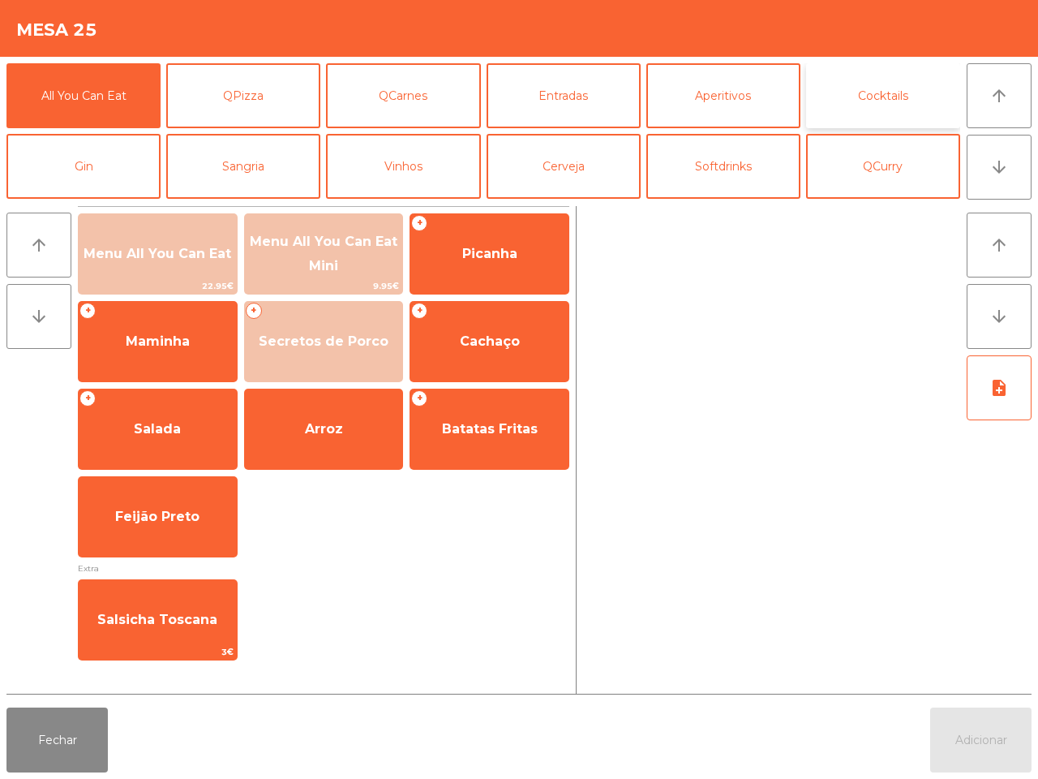
click at [854, 104] on button "Cocktails" at bounding box center [883, 95] width 154 height 65
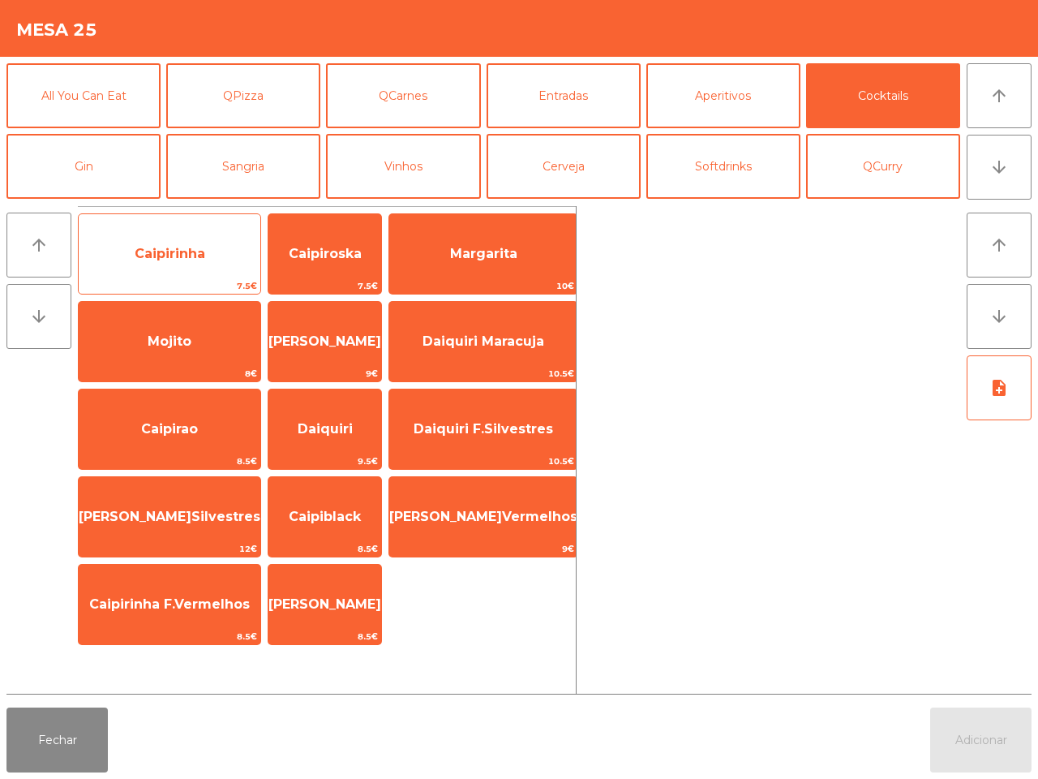
click at [195, 273] on span "Caipirinha" at bounding box center [170, 254] width 182 height 44
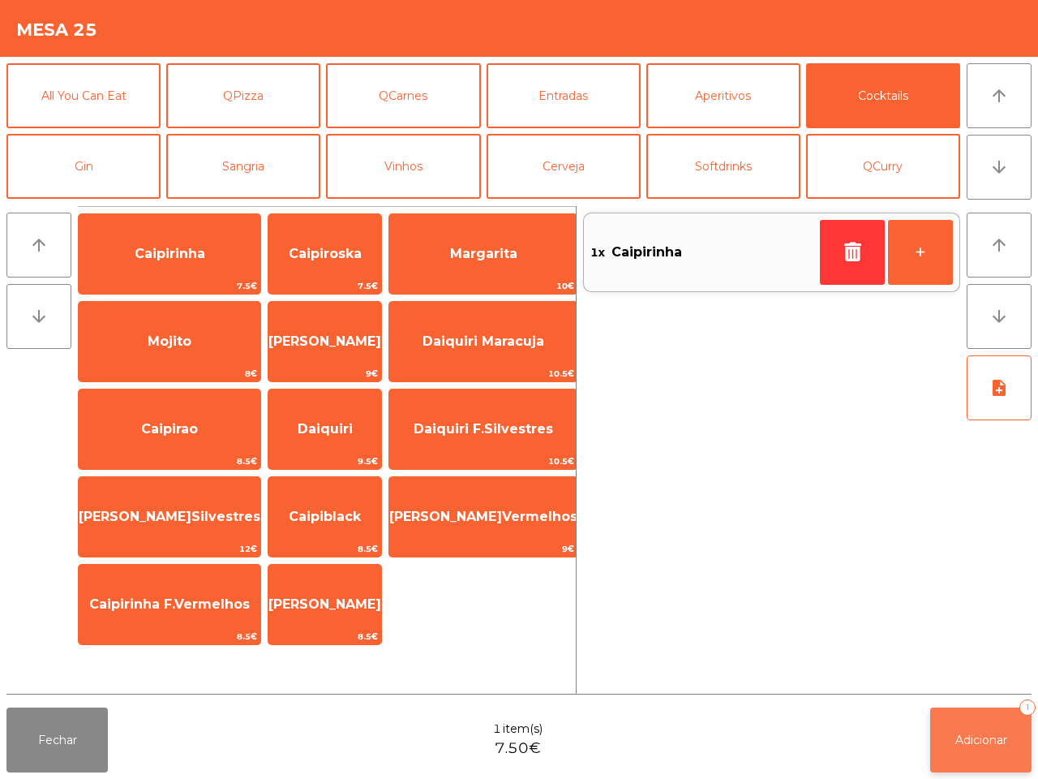
click at [964, 740] on span "Adicionar" at bounding box center [982, 739] width 52 height 15
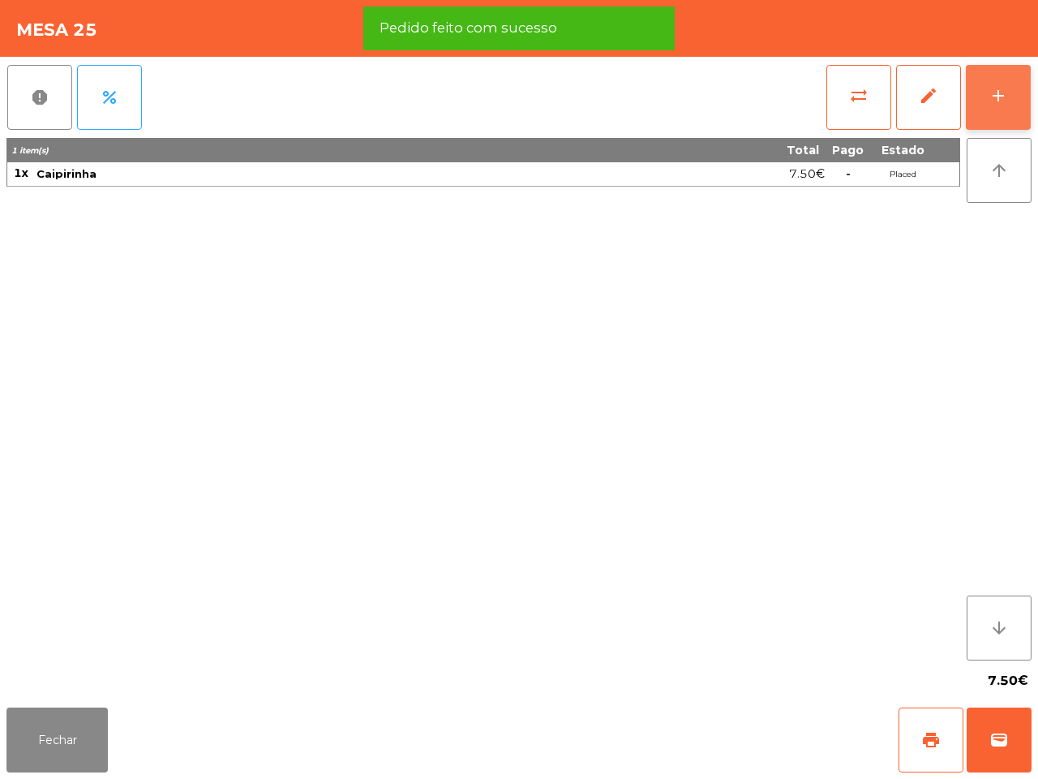
click at [999, 106] on button "add" at bounding box center [998, 97] width 65 height 65
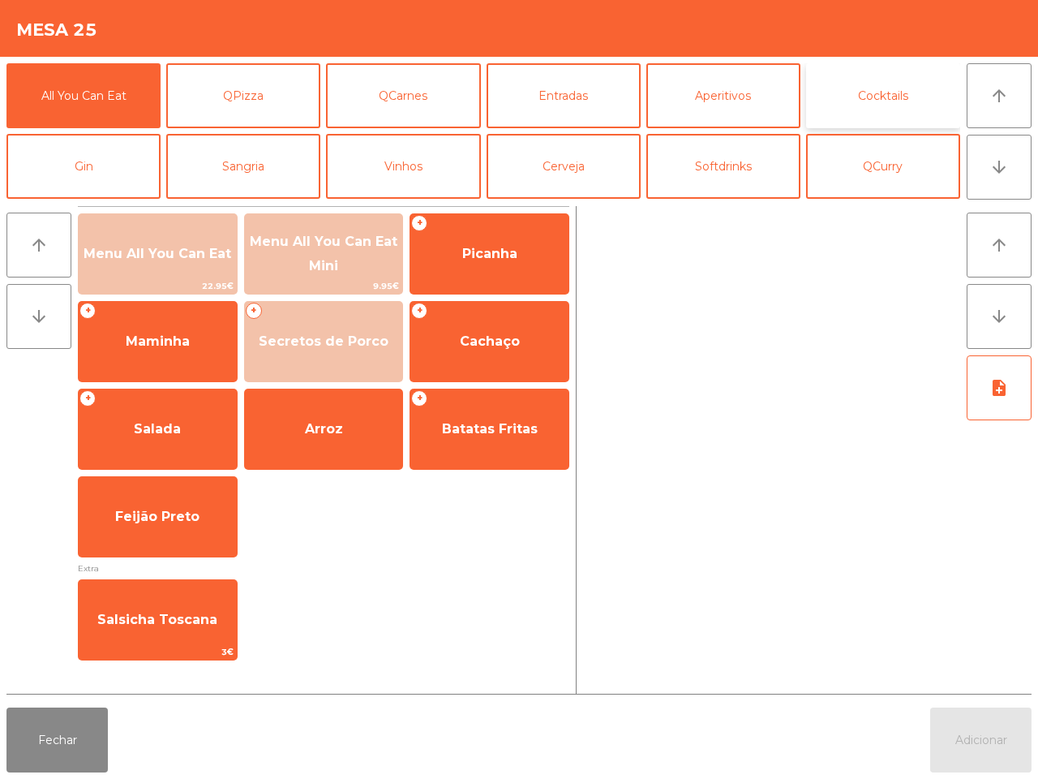
click at [877, 96] on button "Cocktails" at bounding box center [883, 95] width 154 height 65
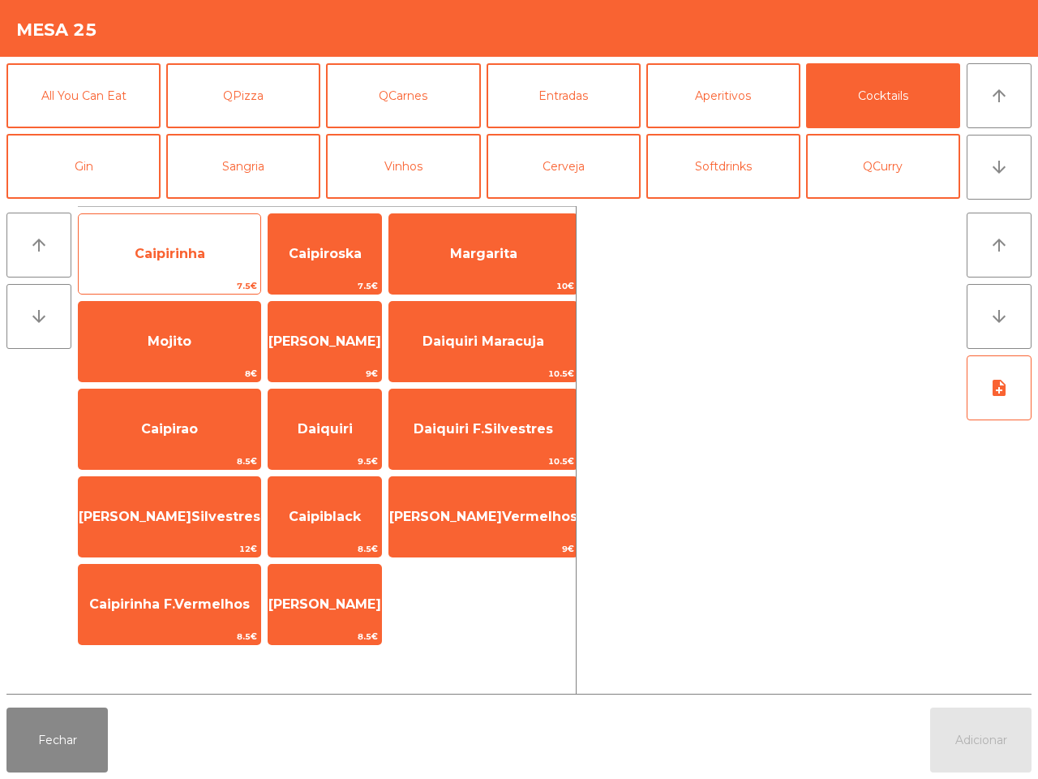
click at [155, 284] on span "7.5€" at bounding box center [170, 285] width 182 height 15
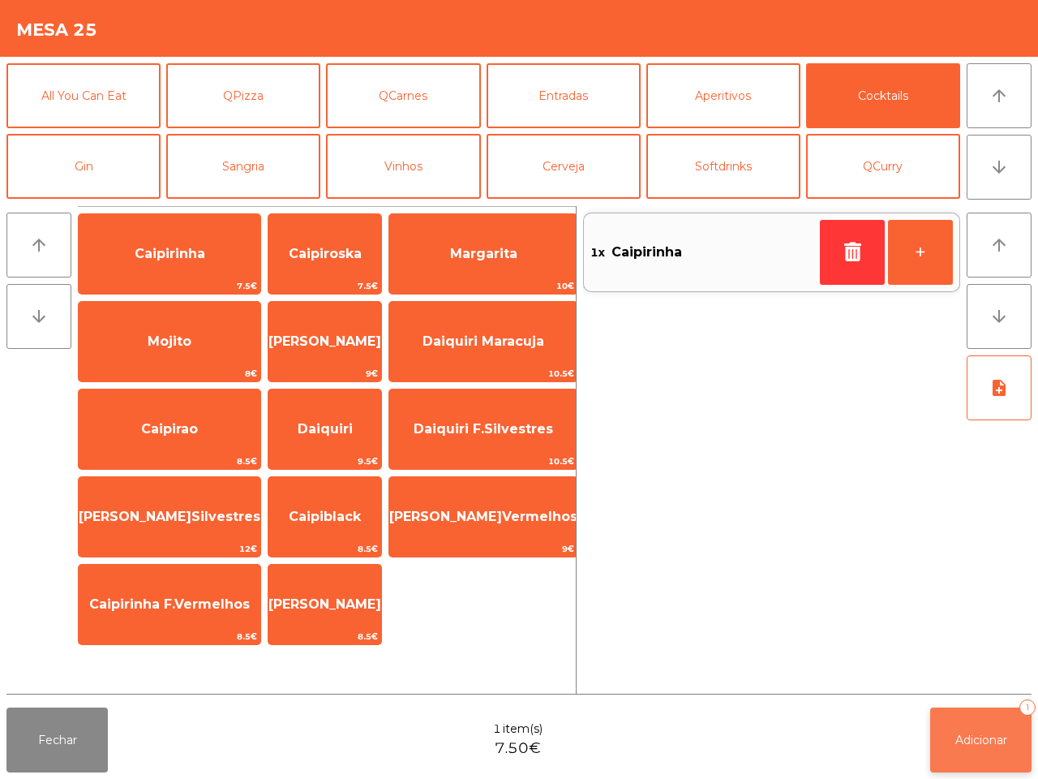
click at [1011, 756] on button "Adicionar 1" at bounding box center [980, 739] width 101 height 65
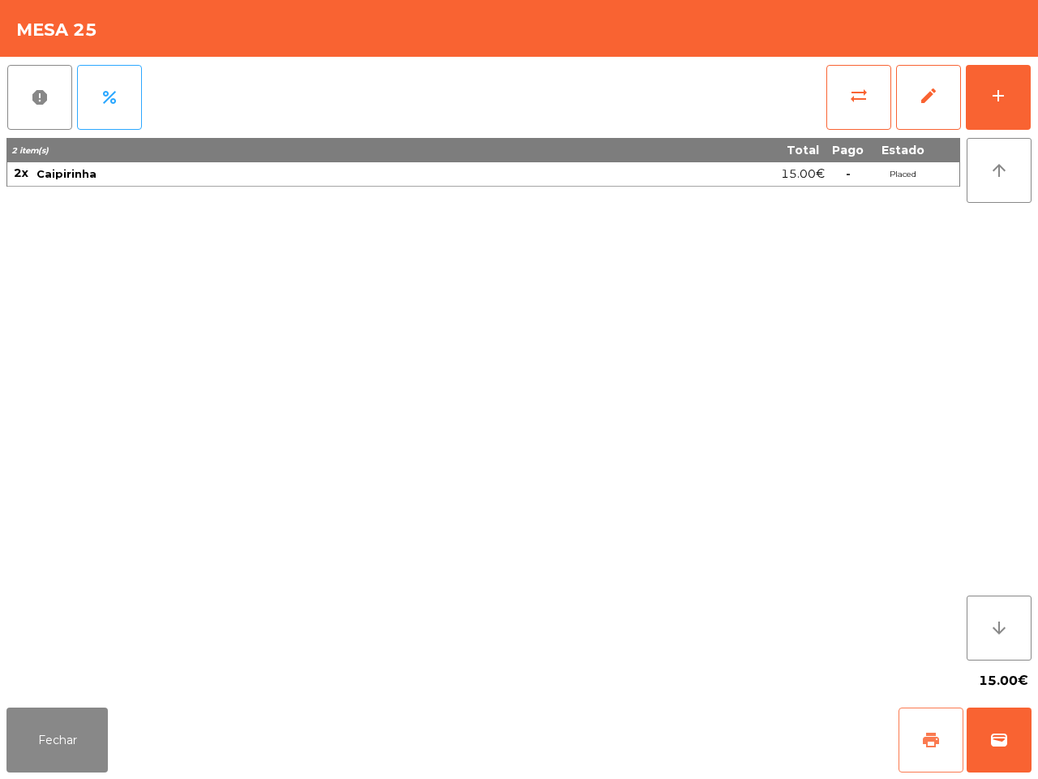
click at [927, 747] on span "print" at bounding box center [930, 739] width 19 height 19
click at [862, 87] on span "sync_alt" at bounding box center [858, 95] width 19 height 19
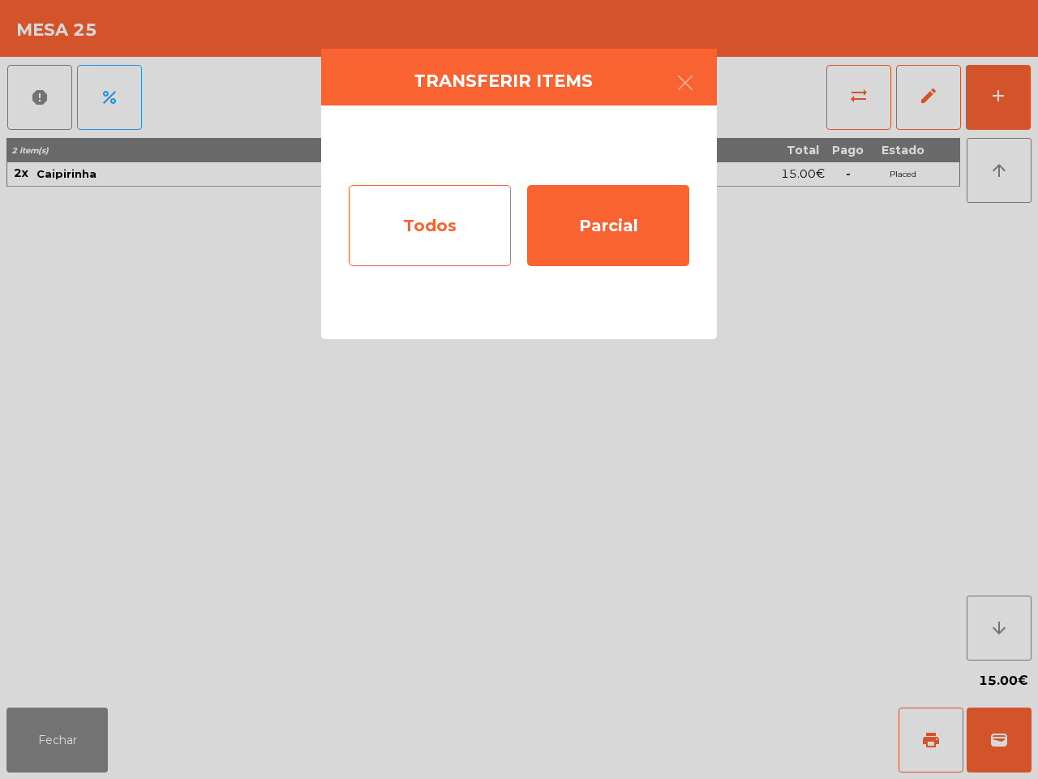
click at [402, 240] on div "Todos" at bounding box center [430, 225] width 162 height 81
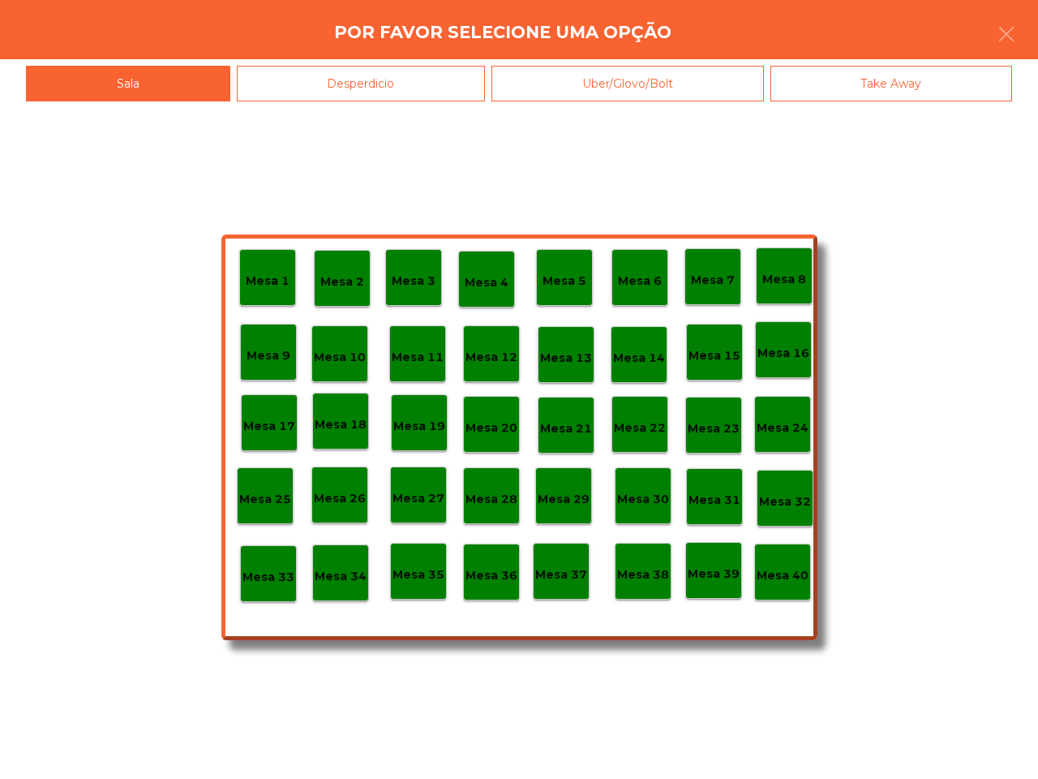
click at [776, 585] on div "Mesa 40" at bounding box center [782, 571] width 57 height 57
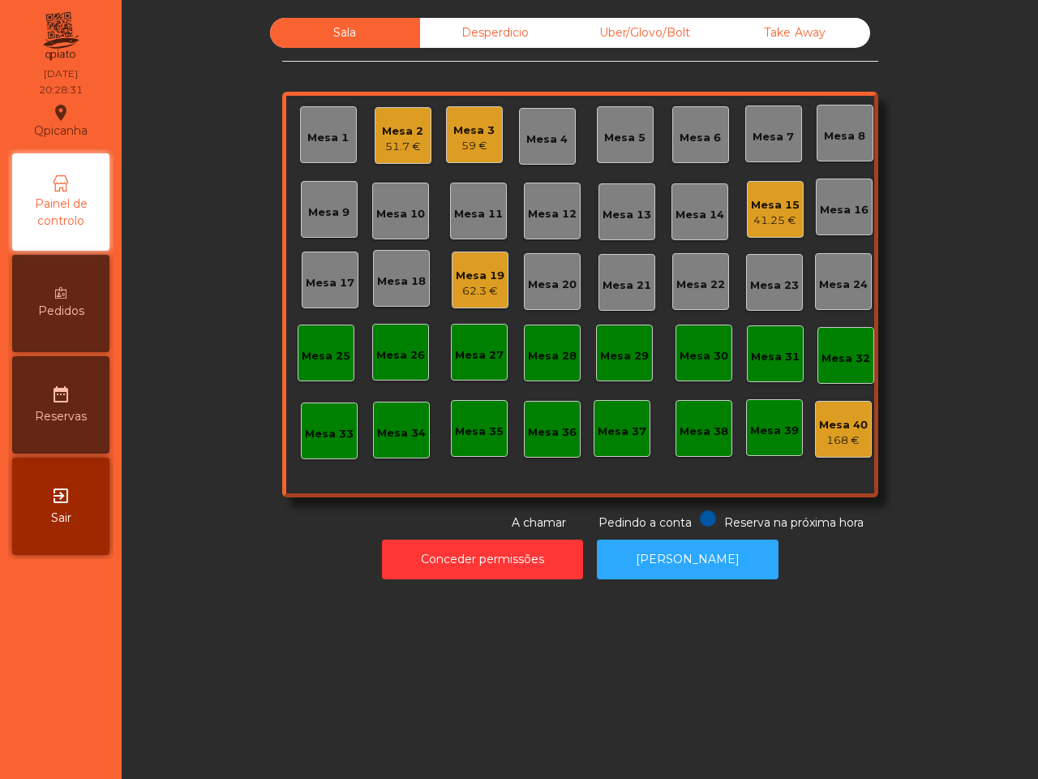
click at [690, 32] on div "Uber/Glovo/Bolt" at bounding box center [645, 33] width 150 height 30
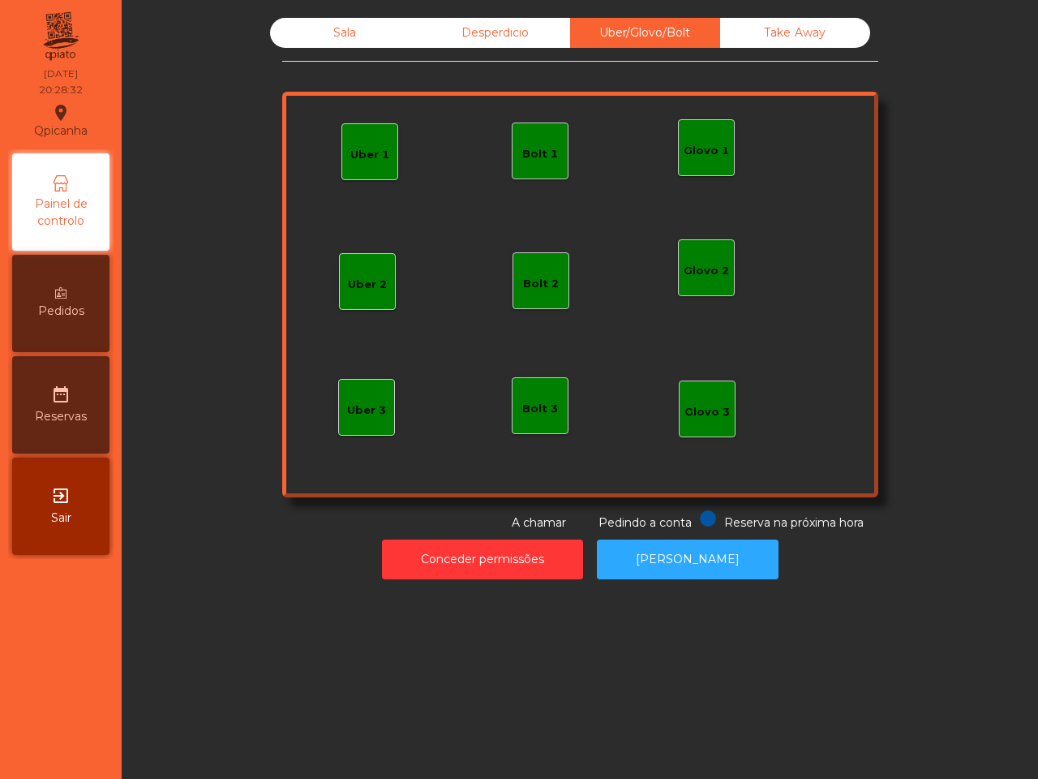
click at [341, 155] on div "Uber 1" at bounding box center [369, 151] width 57 height 57
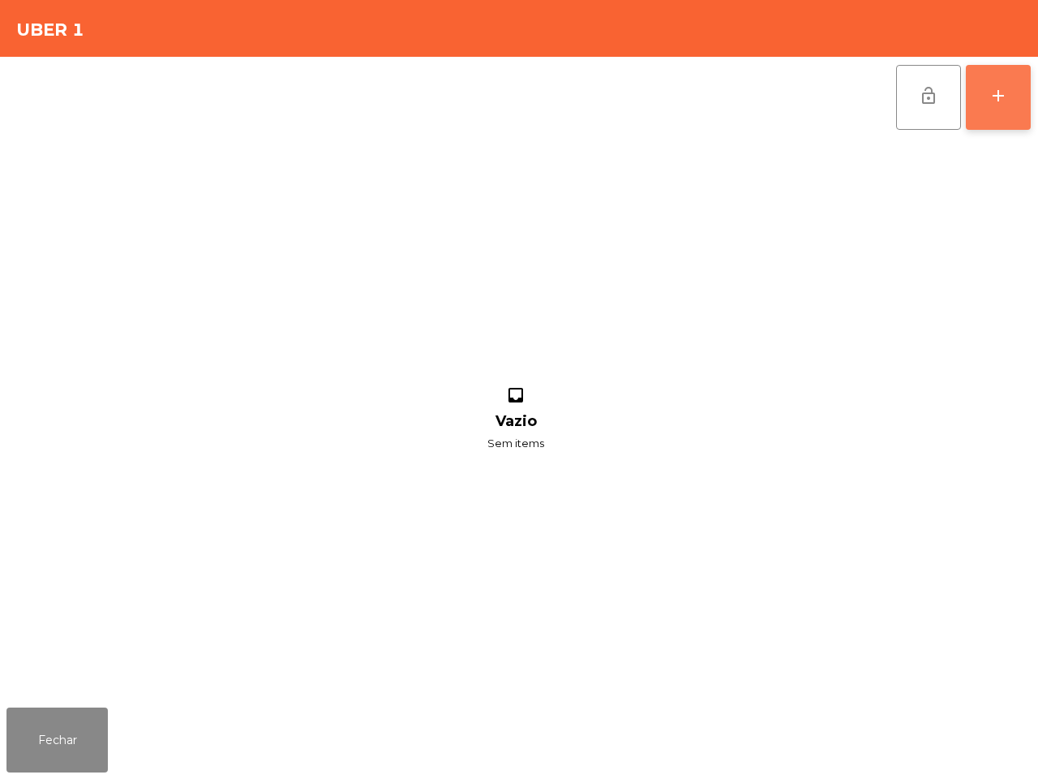
click at [975, 96] on button "add" at bounding box center [998, 97] width 65 height 65
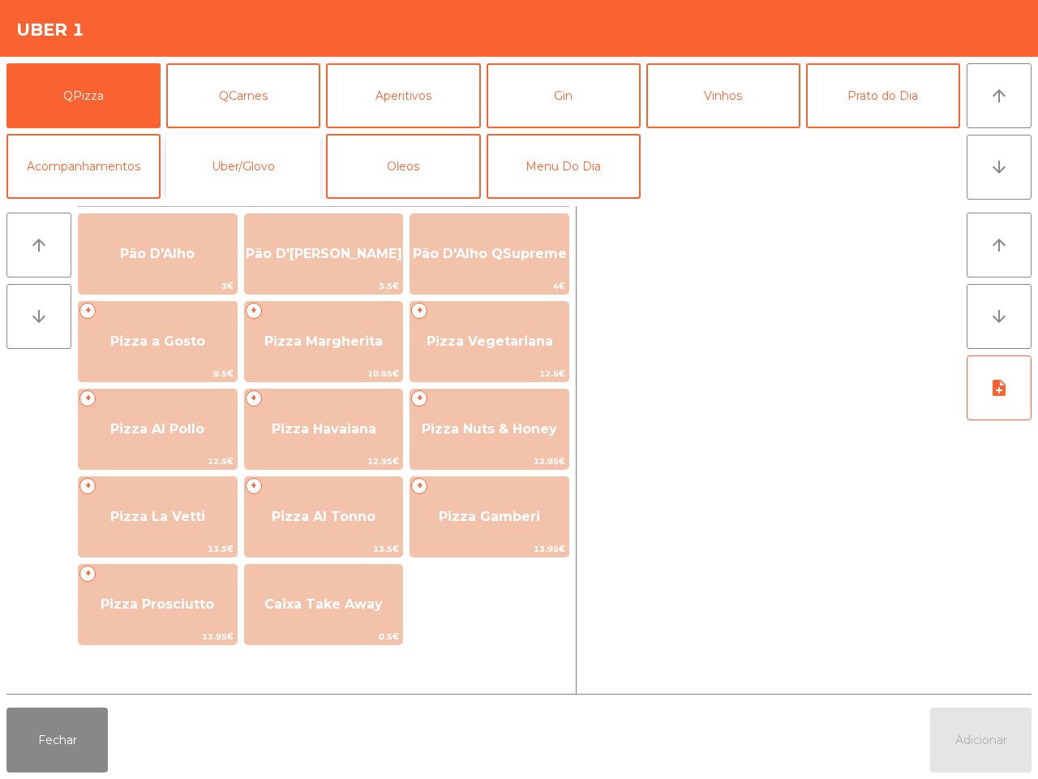
click at [280, 150] on button "Uber/Glovo" at bounding box center [243, 166] width 154 height 65
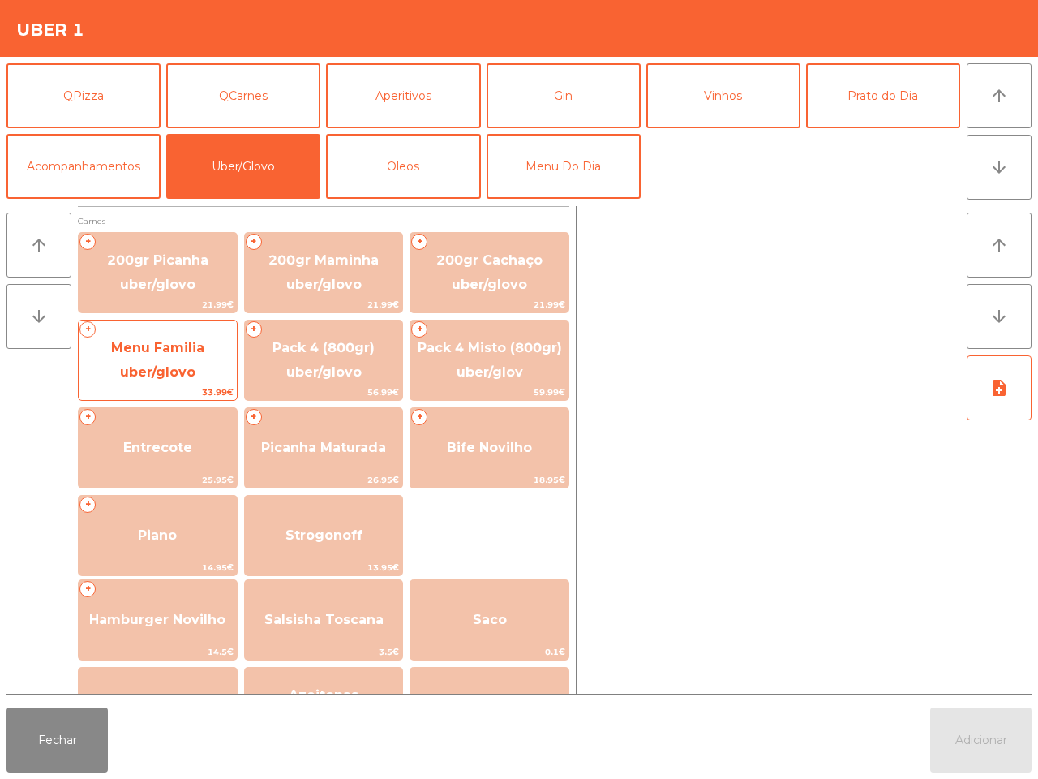
click at [159, 371] on span "Menu Familia uber/glovo" at bounding box center [157, 360] width 93 height 40
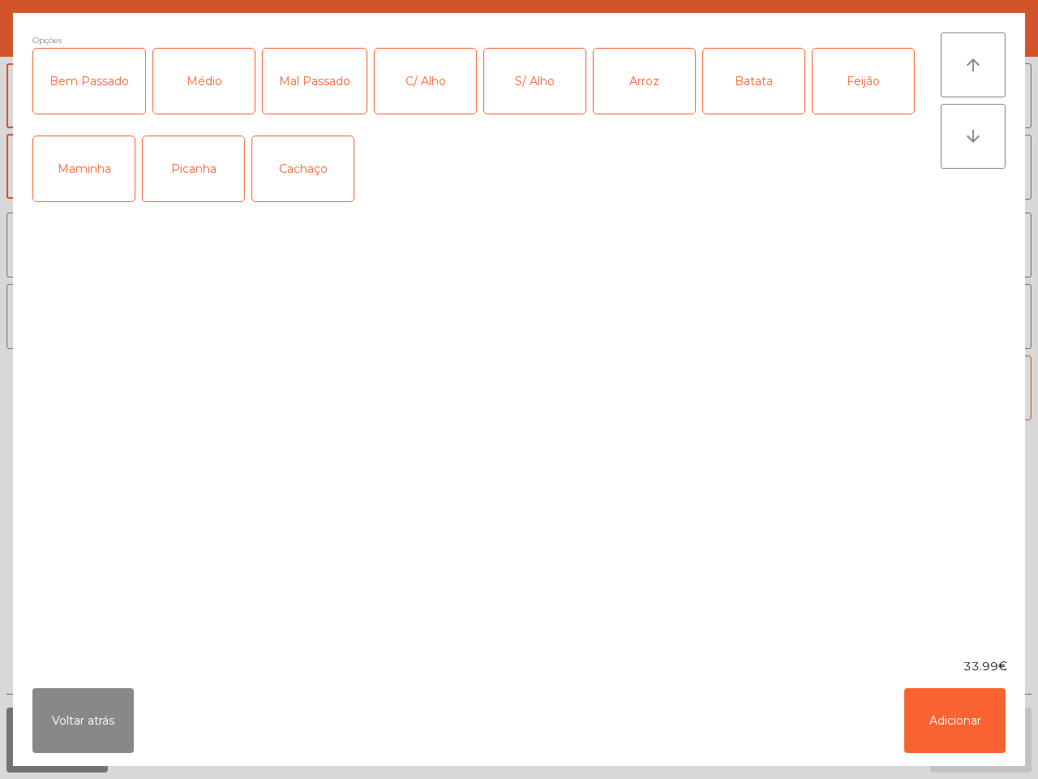
click at [213, 81] on div "Médio" at bounding box center [203, 81] width 101 height 65
click at [185, 88] on div "Médio" at bounding box center [203, 81] width 101 height 65
click at [91, 82] on div "Bem Passado" at bounding box center [89, 81] width 112 height 65
click at [195, 173] on div "Picanha" at bounding box center [193, 168] width 101 height 65
click at [410, 86] on div "C/ Alho" at bounding box center [425, 81] width 101 height 65
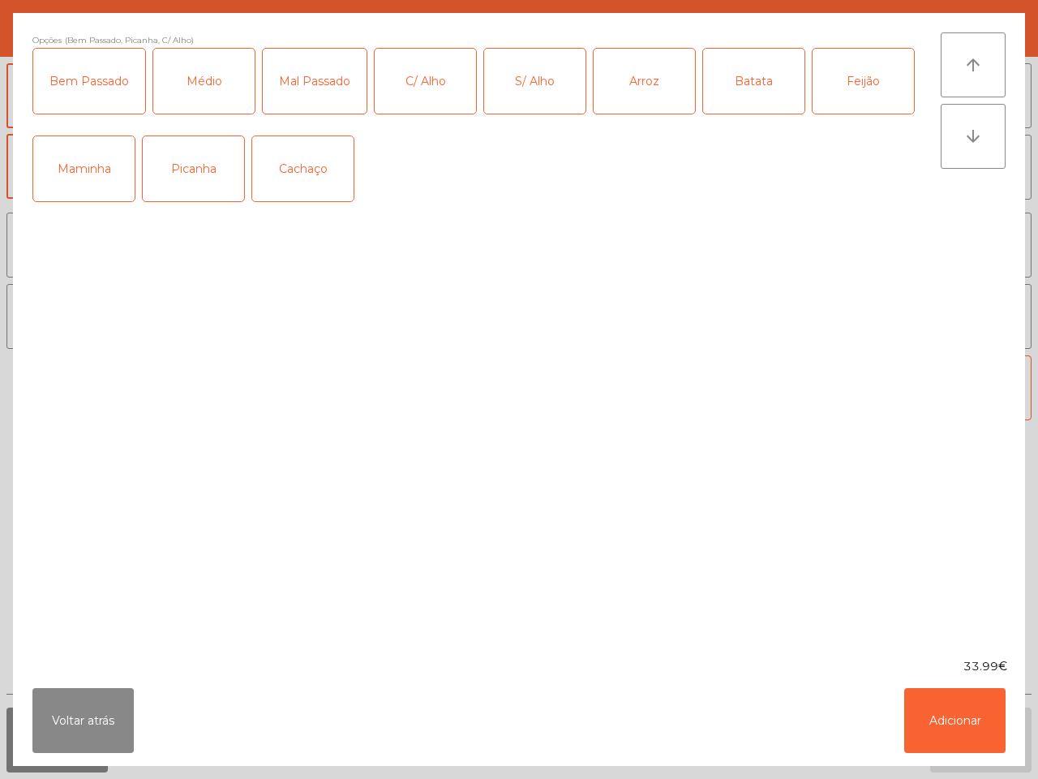
click at [645, 88] on div "Arroz" at bounding box center [644, 81] width 101 height 65
click at [735, 88] on div "Batata" at bounding box center [753, 81] width 101 height 65
click at [951, 728] on button "Adicionar" at bounding box center [954, 720] width 101 height 65
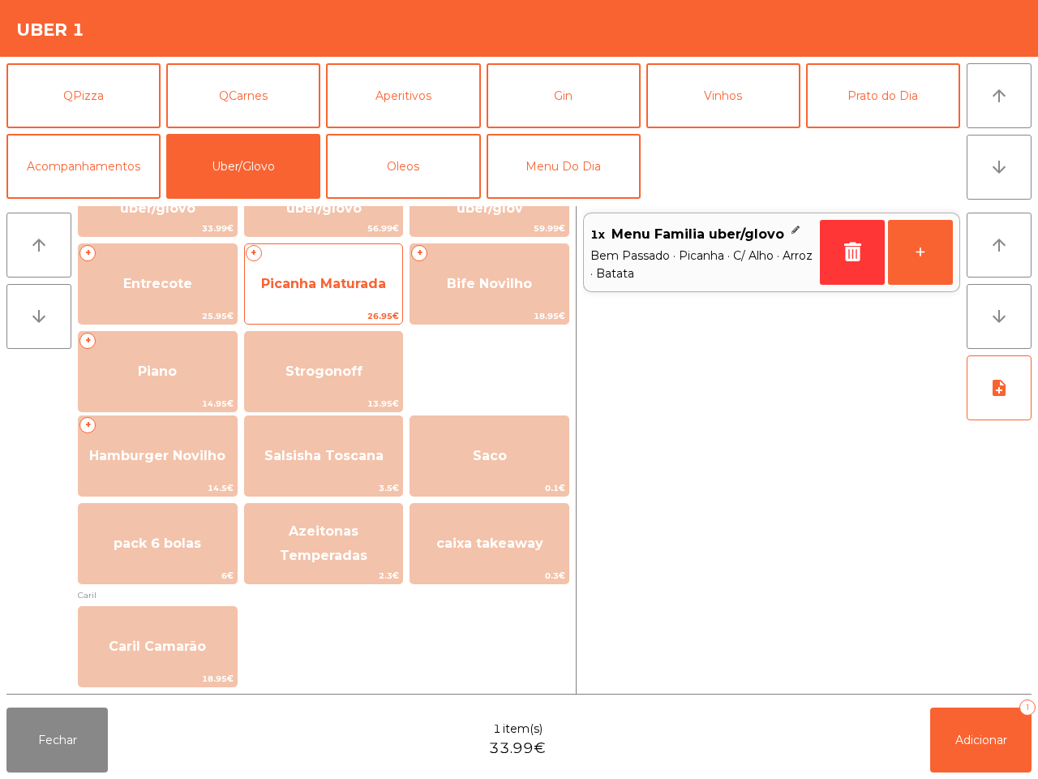
scroll to position [203, 0]
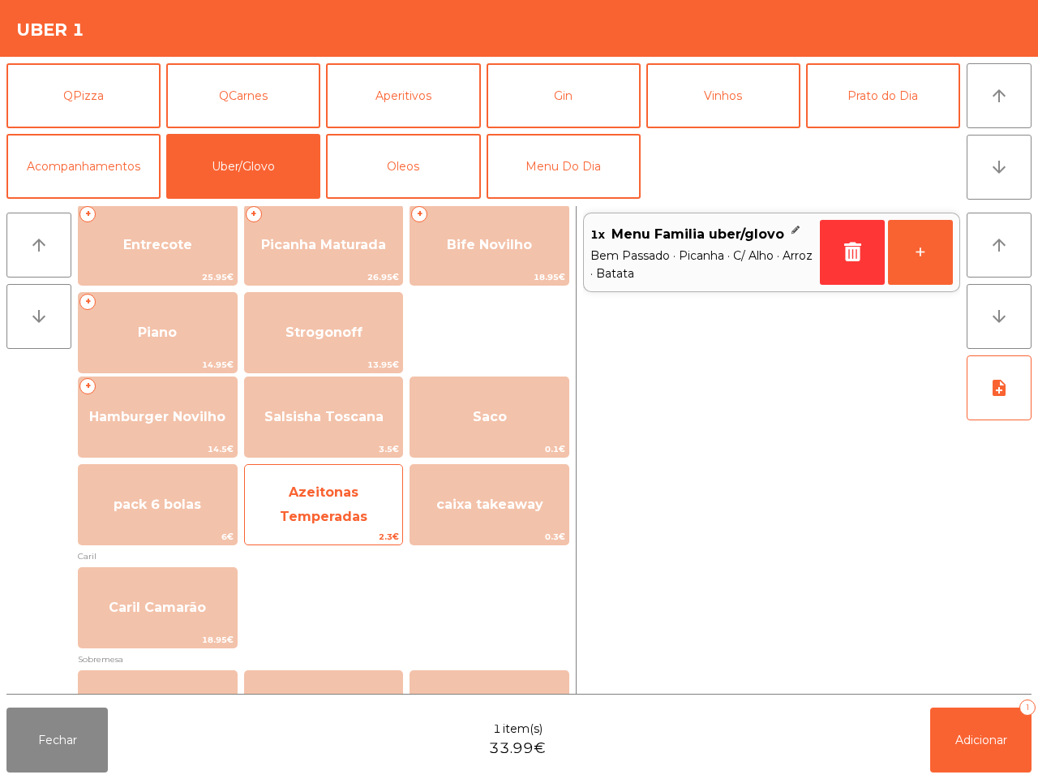
click at [357, 509] on span "Azeitonas Temperadas" at bounding box center [324, 504] width 88 height 40
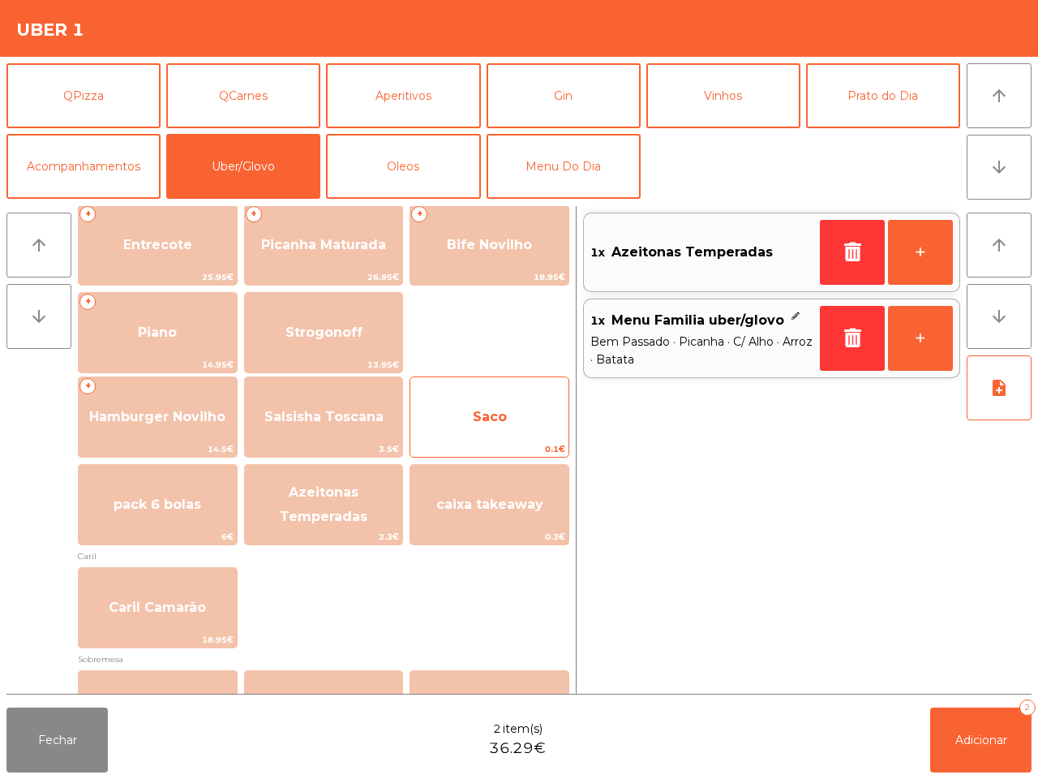
click at [480, 414] on span "Saco" at bounding box center [490, 416] width 34 height 15
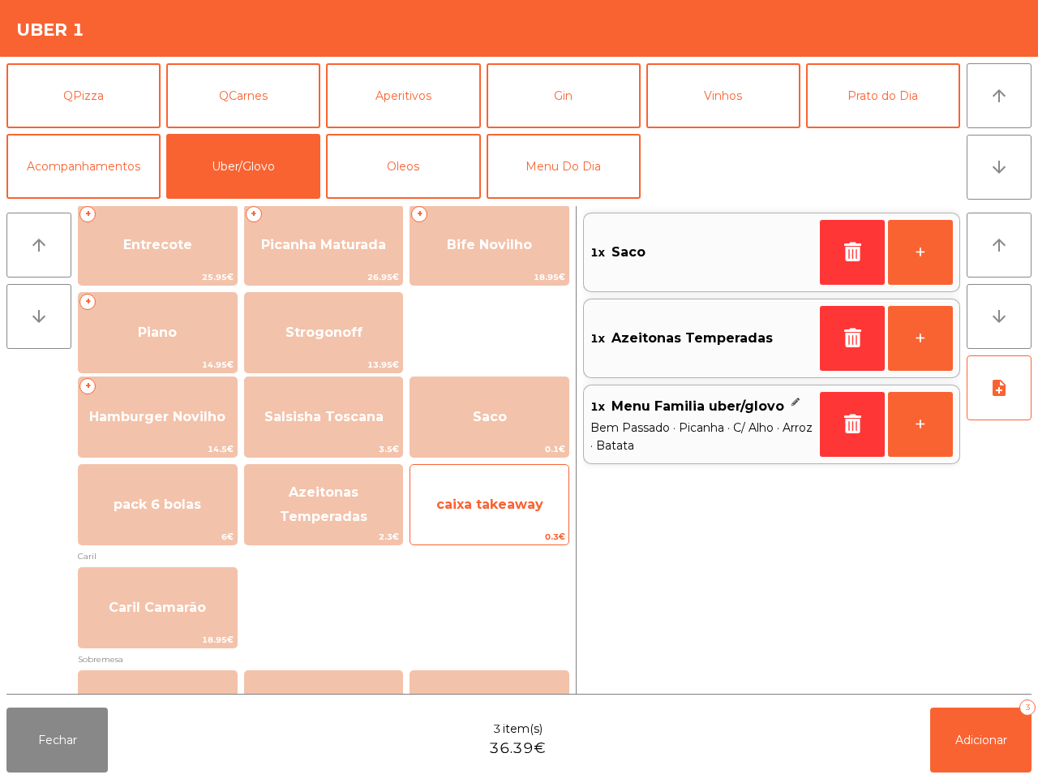
click at [508, 523] on span "caixa takeaway" at bounding box center [489, 505] width 158 height 44
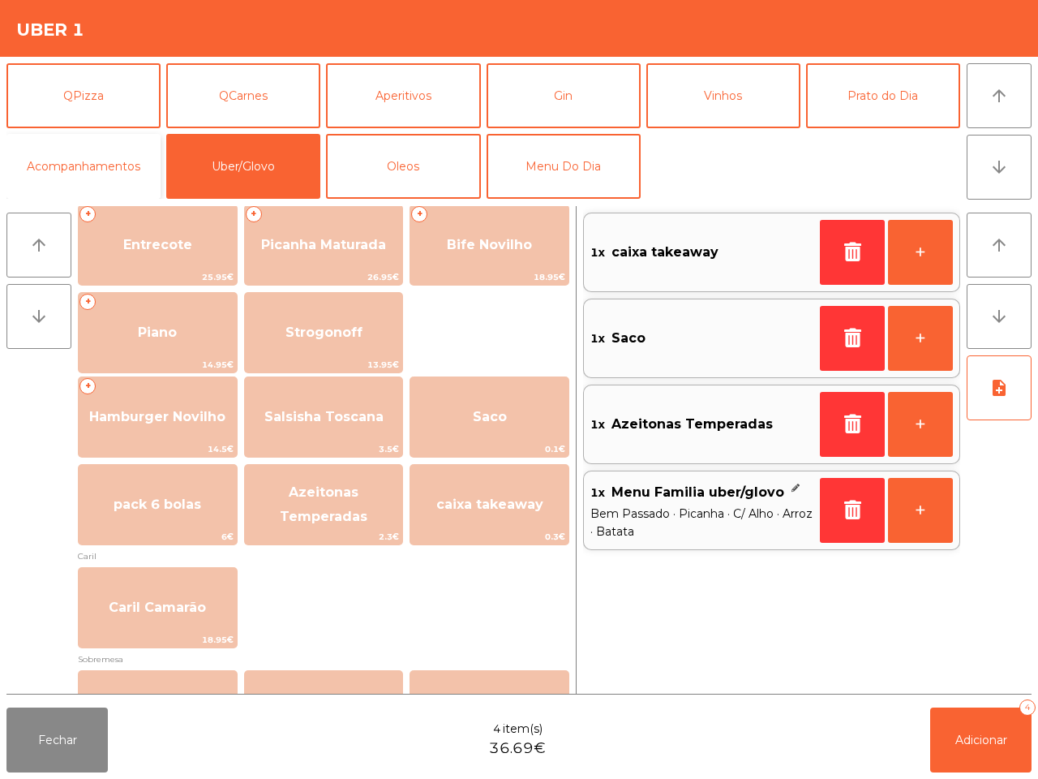
click at [142, 173] on button "Acompanhamentos" at bounding box center [83, 166] width 154 height 65
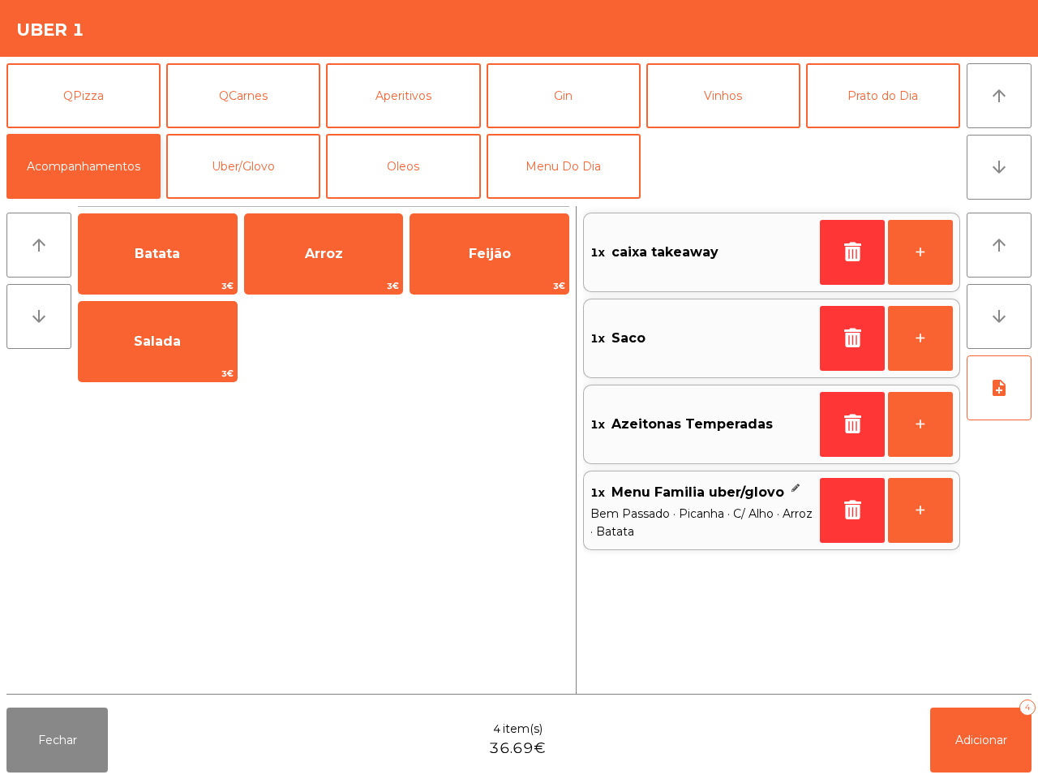
scroll to position [0, 0]
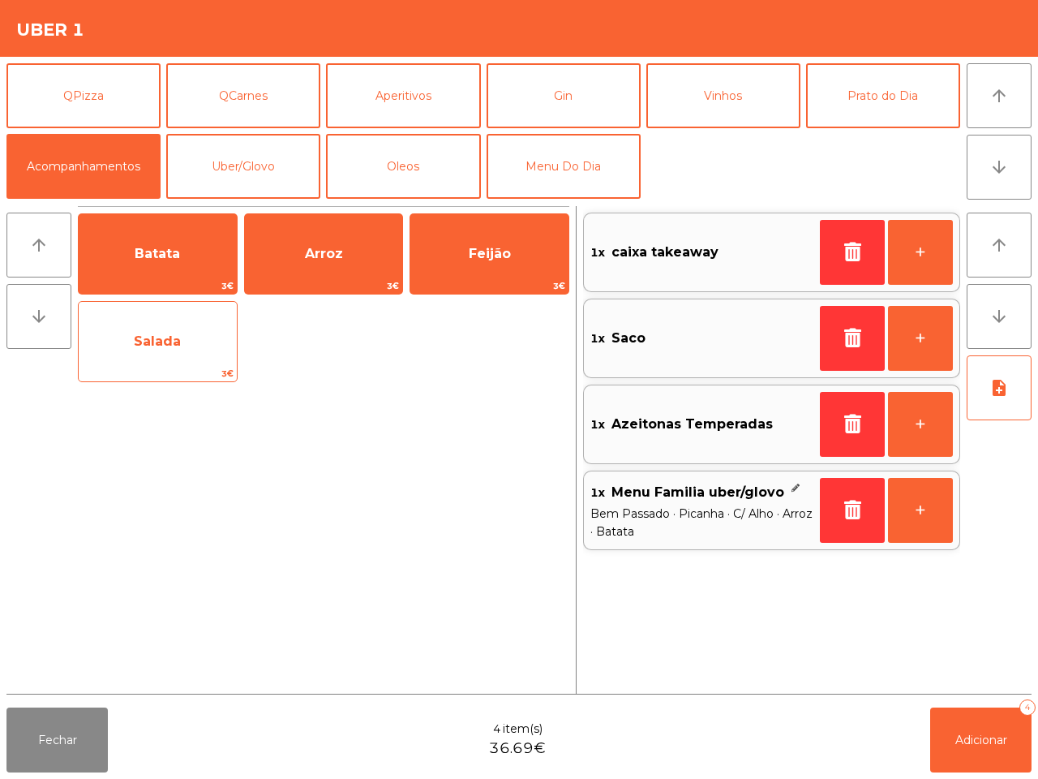
click at [196, 363] on span "Salada" at bounding box center [158, 342] width 158 height 44
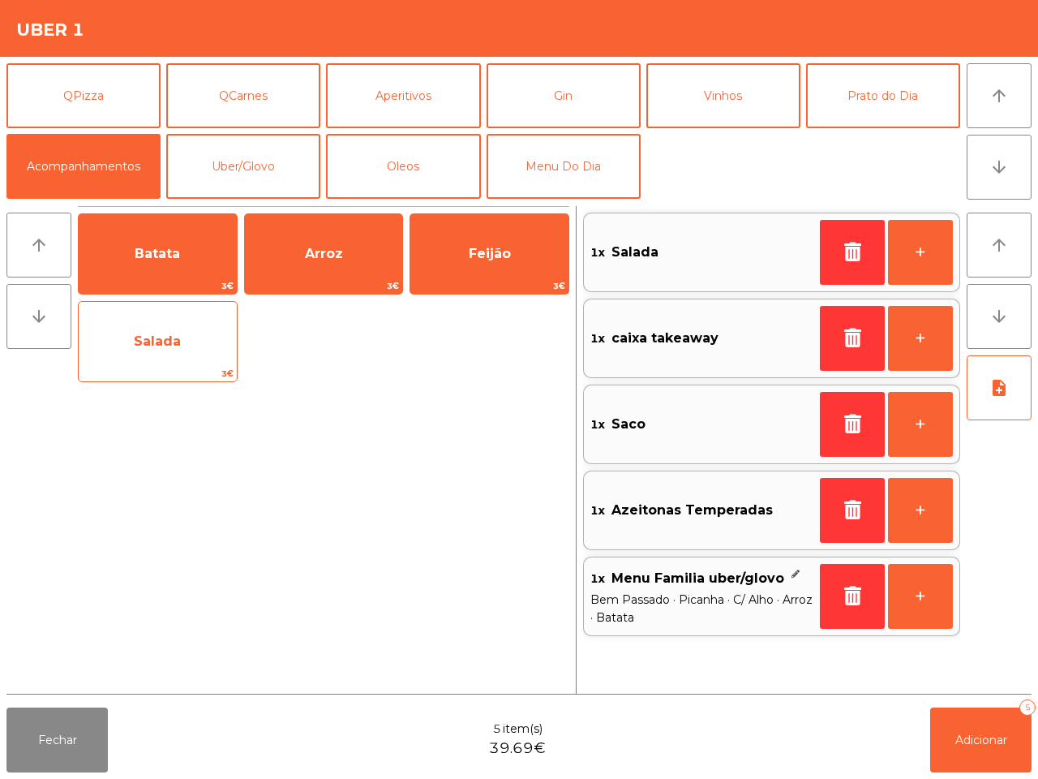
click at [212, 329] on span "Salada" at bounding box center [158, 342] width 158 height 44
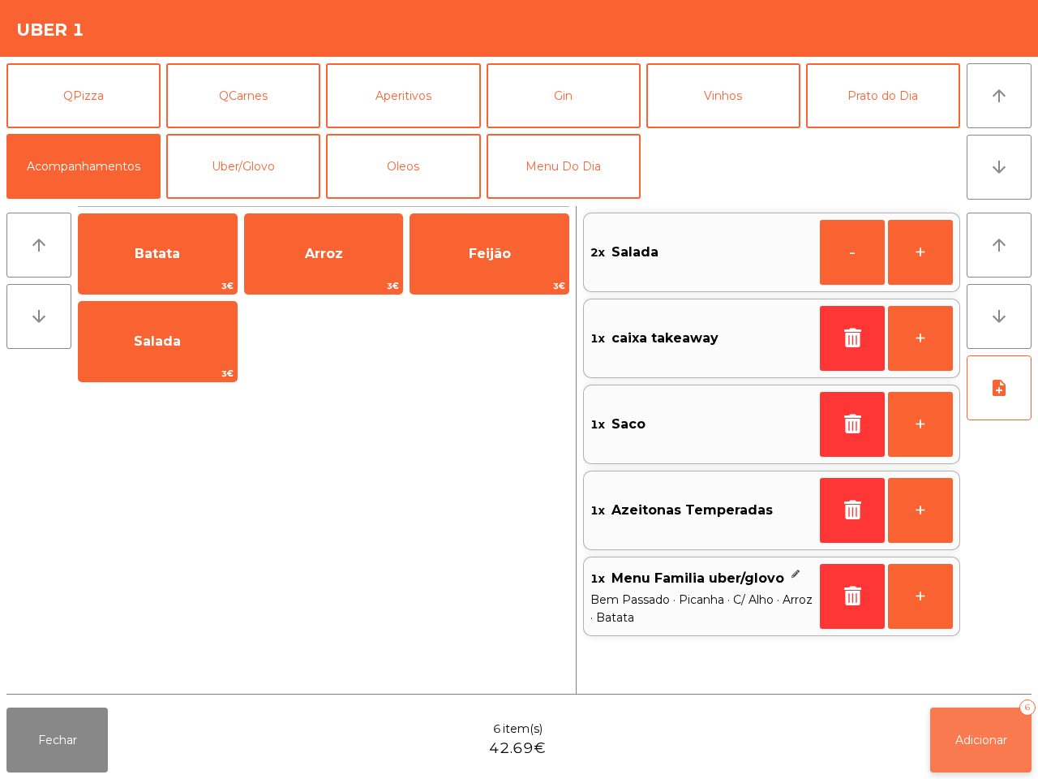
click at [986, 736] on span "Adicionar" at bounding box center [982, 739] width 52 height 15
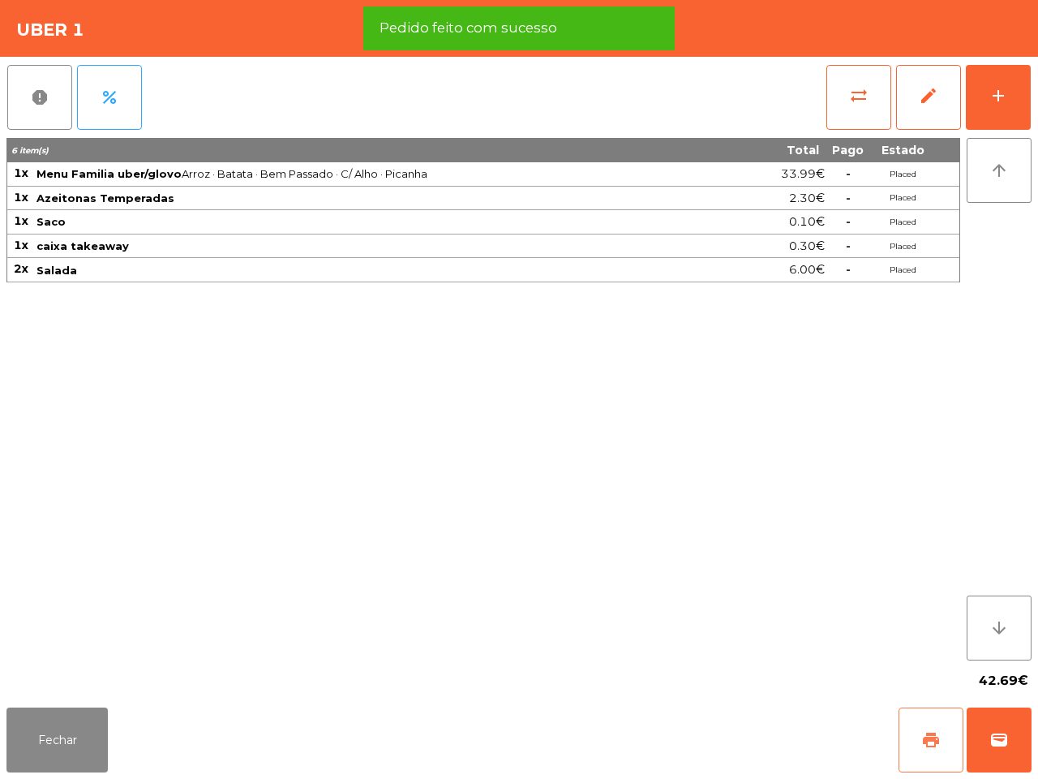
click at [926, 728] on button "print" at bounding box center [931, 739] width 65 height 65
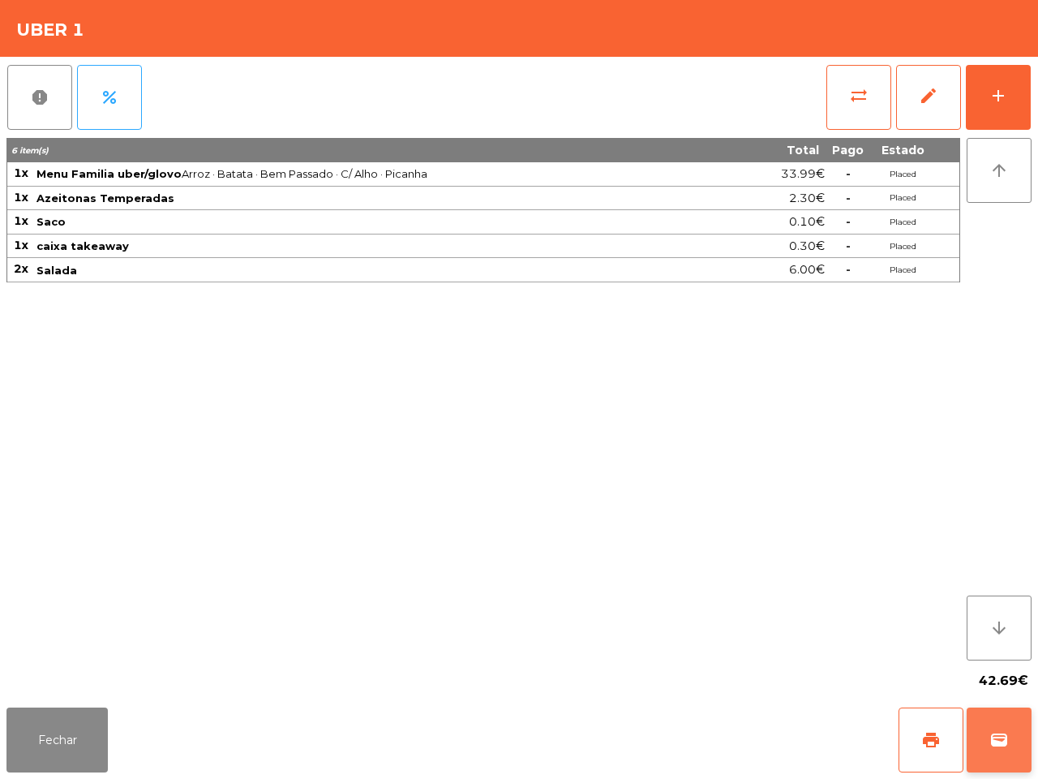
click at [1019, 744] on button "wallet" at bounding box center [999, 739] width 65 height 65
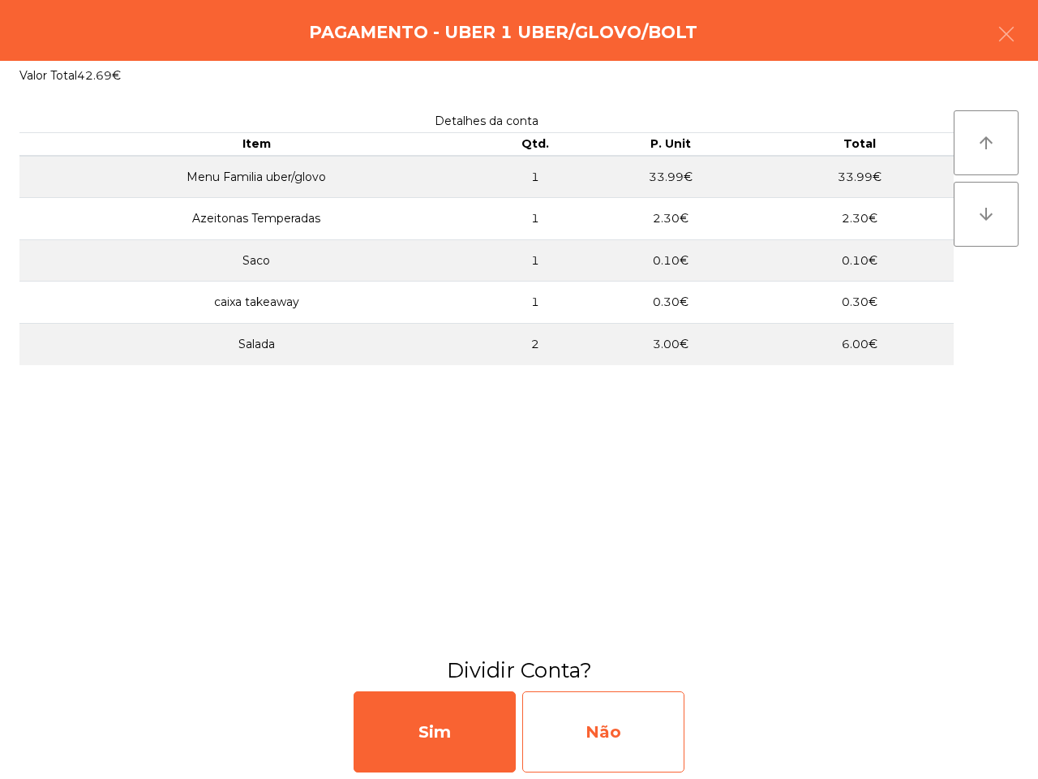
click at [669, 728] on div "Não" at bounding box center [603, 731] width 162 height 81
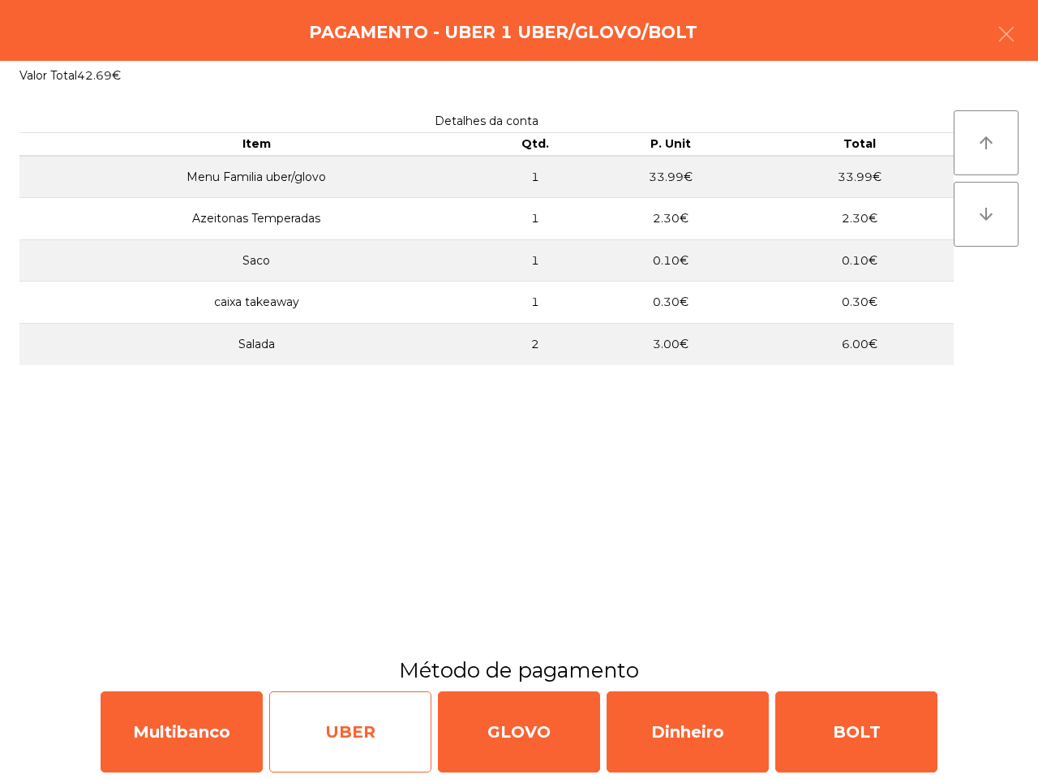
click at [371, 736] on div "UBER" at bounding box center [350, 731] width 162 height 81
select select "**"
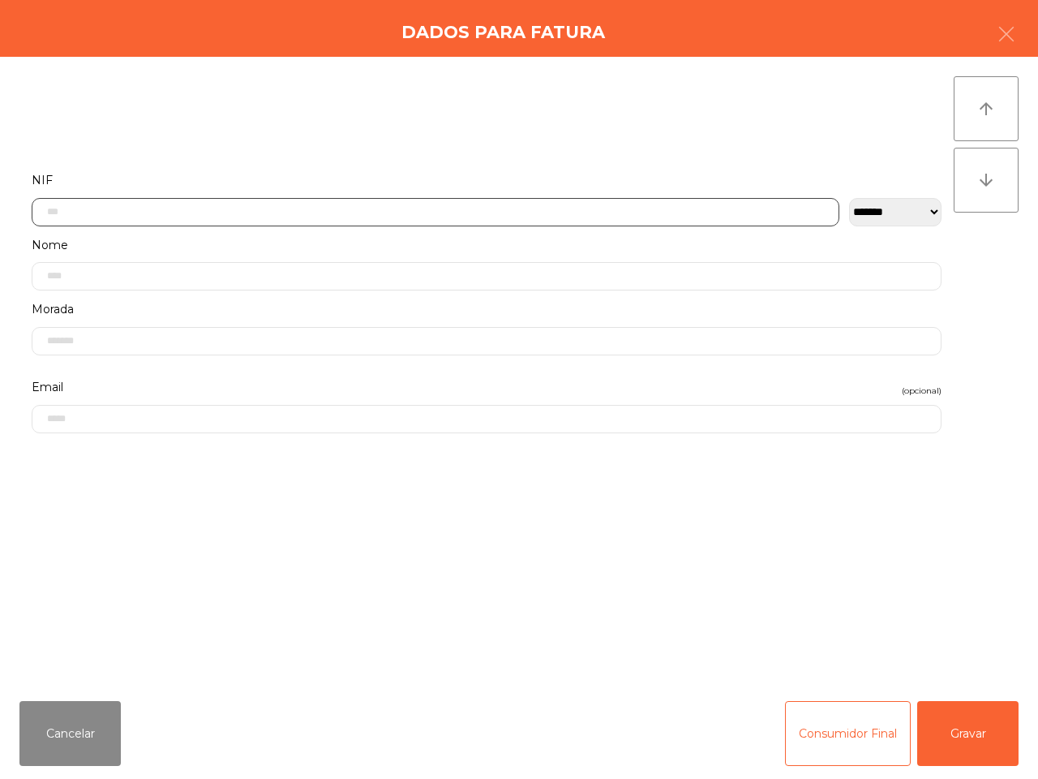
click at [305, 215] on input "text" at bounding box center [436, 212] width 808 height 28
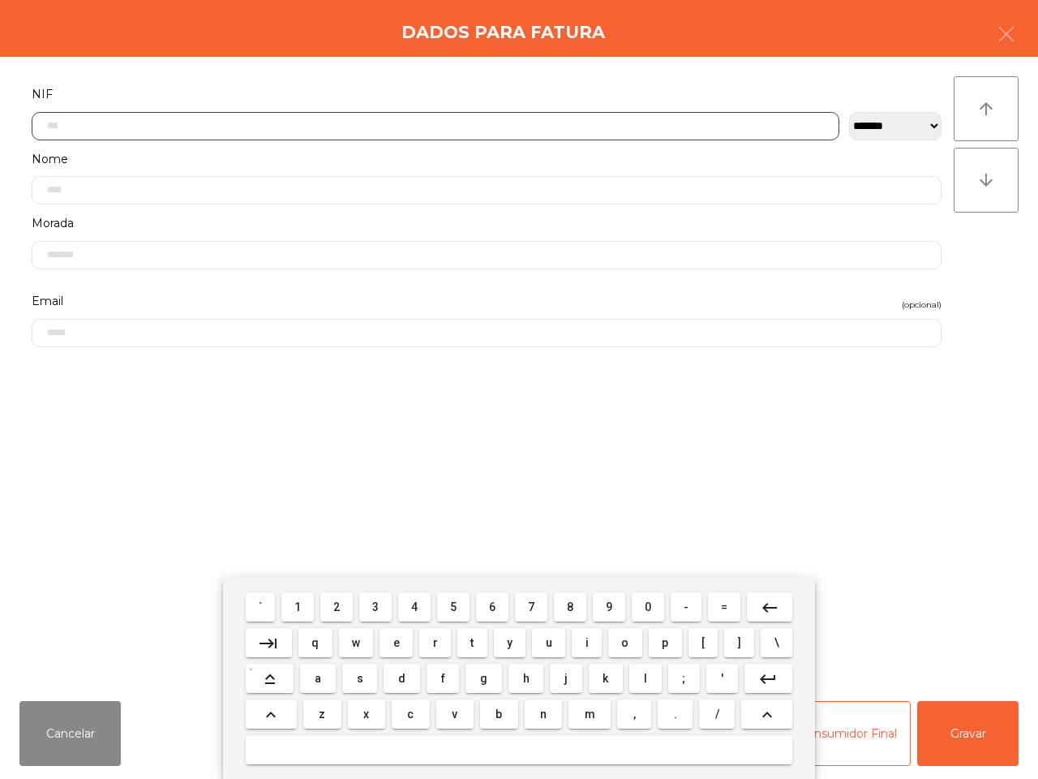
scroll to position [91, 0]
click at [457, 605] on span "5" at bounding box center [453, 606] width 6 height 13
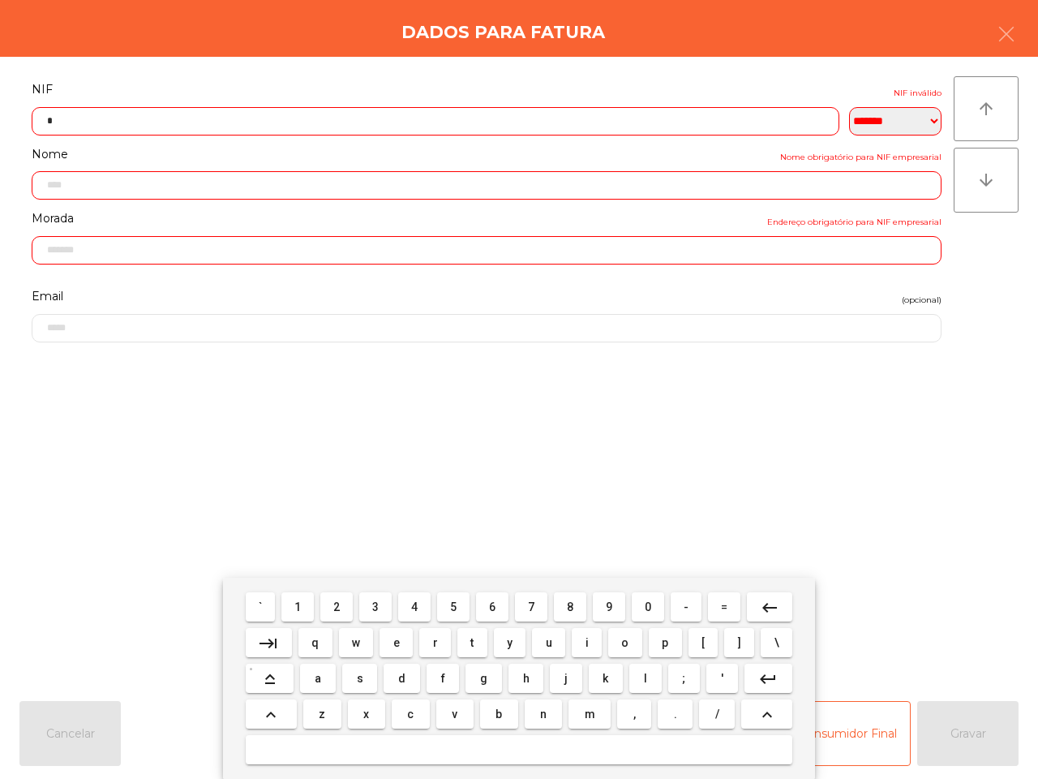
click at [307, 593] on button "1" at bounding box center [297, 606] width 32 height 29
click at [642, 610] on button "0" at bounding box center [648, 606] width 32 height 29
click at [562, 605] on button "8" at bounding box center [570, 606] width 32 height 29
click at [450, 604] on span "5" at bounding box center [453, 606] width 6 height 13
click at [346, 602] on button "2" at bounding box center [336, 606] width 32 height 29
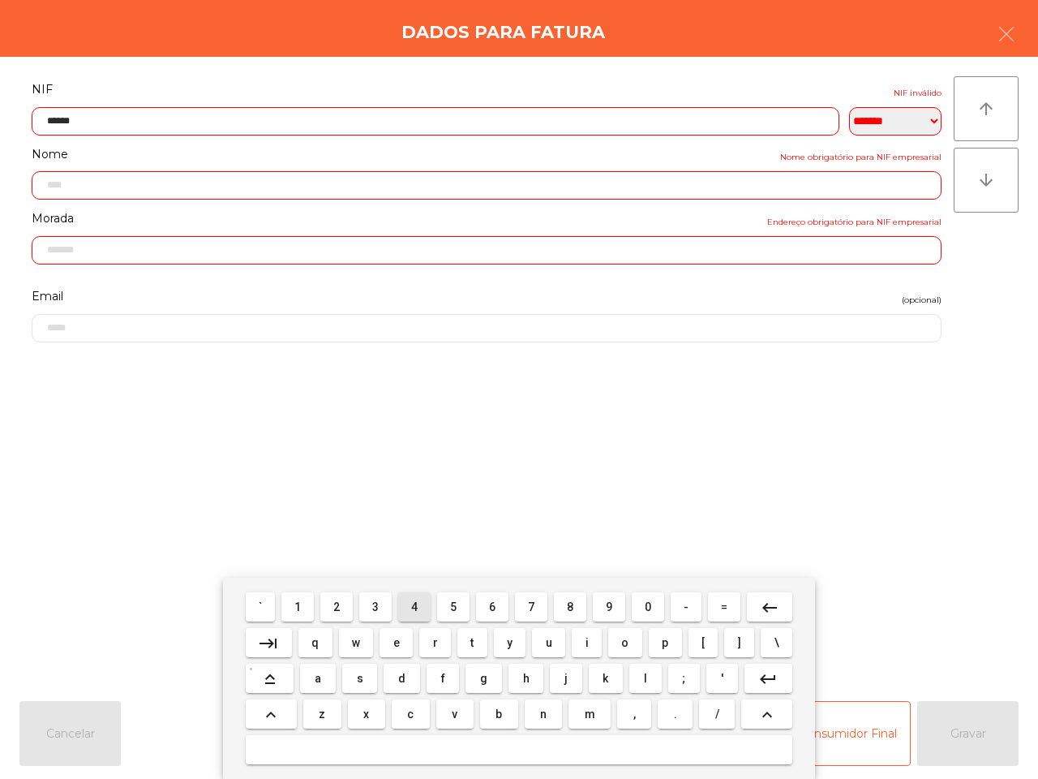
click at [415, 607] on span "4" at bounding box center [414, 606] width 6 height 13
click at [570, 603] on span "8" at bounding box center [570, 606] width 6 height 13
click at [390, 597] on button "3" at bounding box center [375, 606] width 32 height 29
type input "*********"
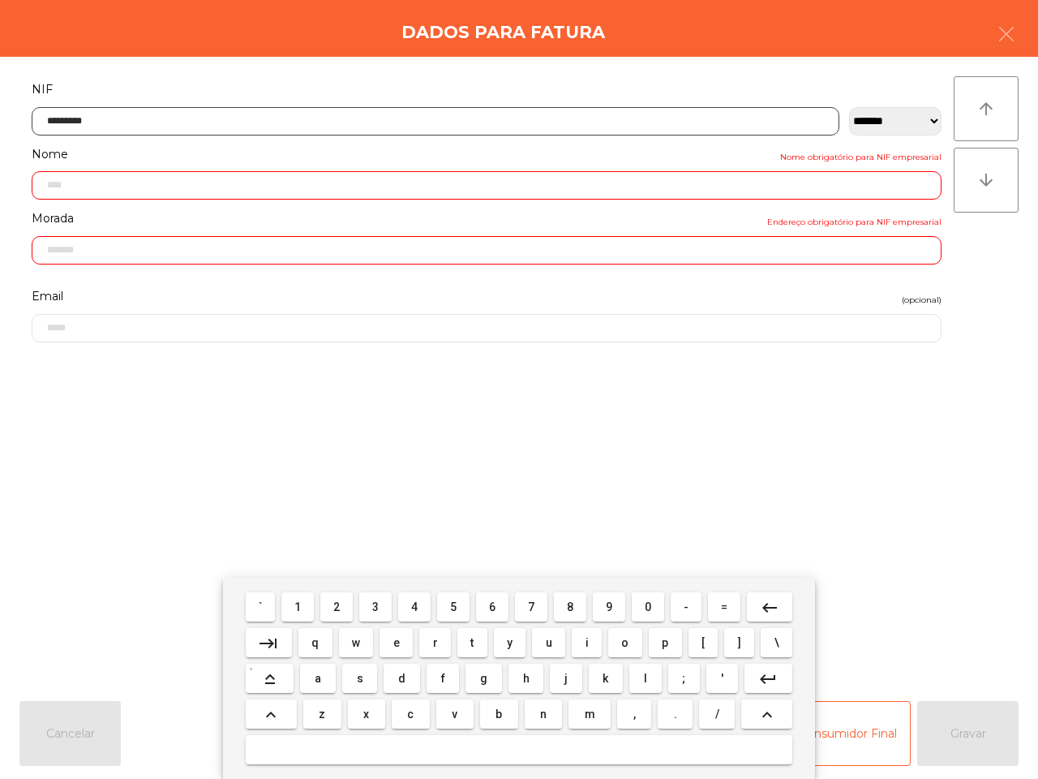
type input "**********"
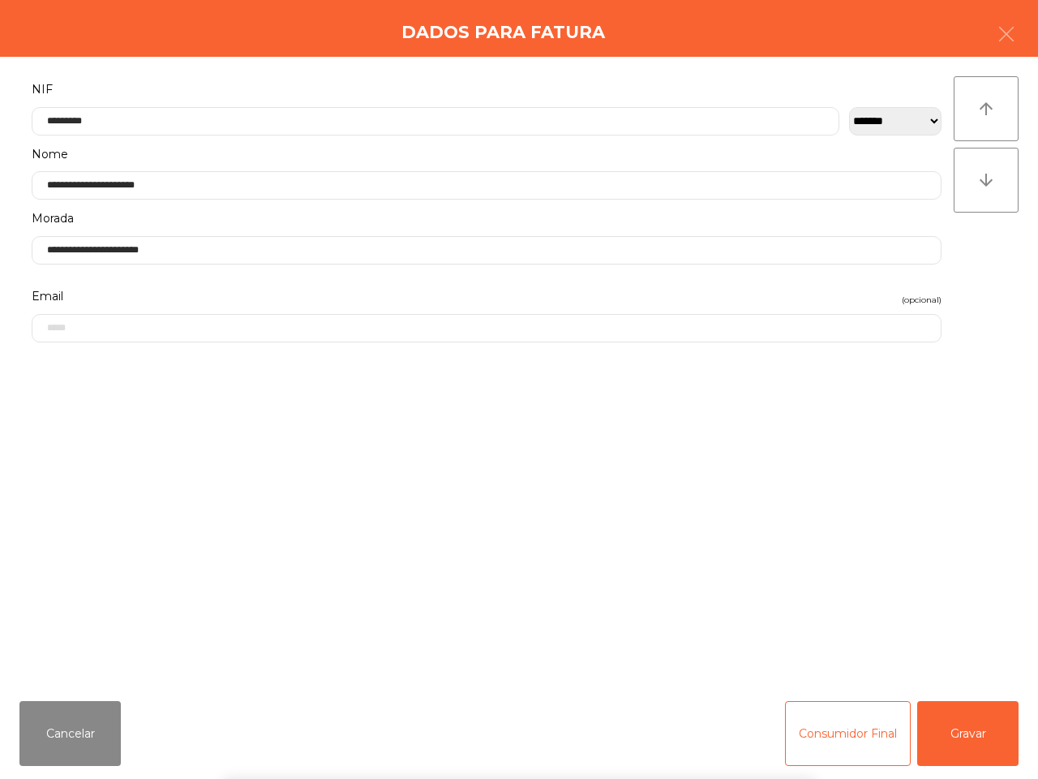
click at [992, 739] on div "` 1 2 3 4 5 6 7 8 9 0 - = keyboard_backspace keyboard_tab q w e r t y u i o p […" at bounding box center [519, 678] width 1038 height 201
click at [992, 739] on button "Gravar" at bounding box center [967, 733] width 101 height 65
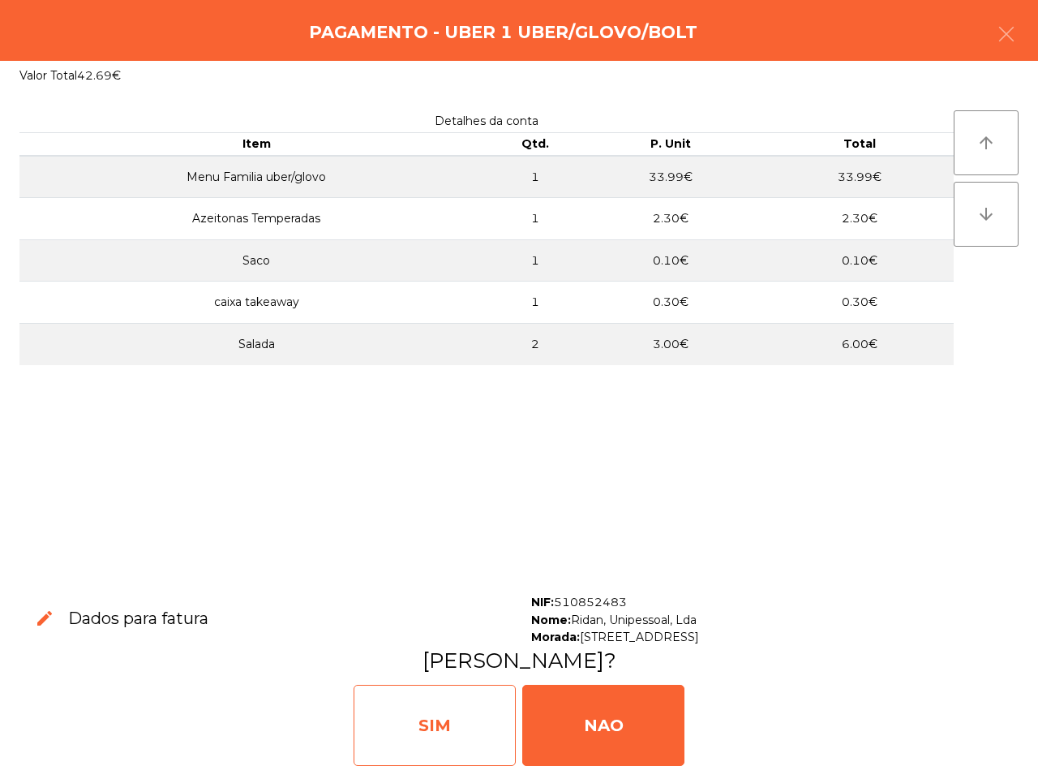
click at [487, 711] on div "SIM" at bounding box center [435, 725] width 162 height 81
